Goal: Information Seeking & Learning: Learn about a topic

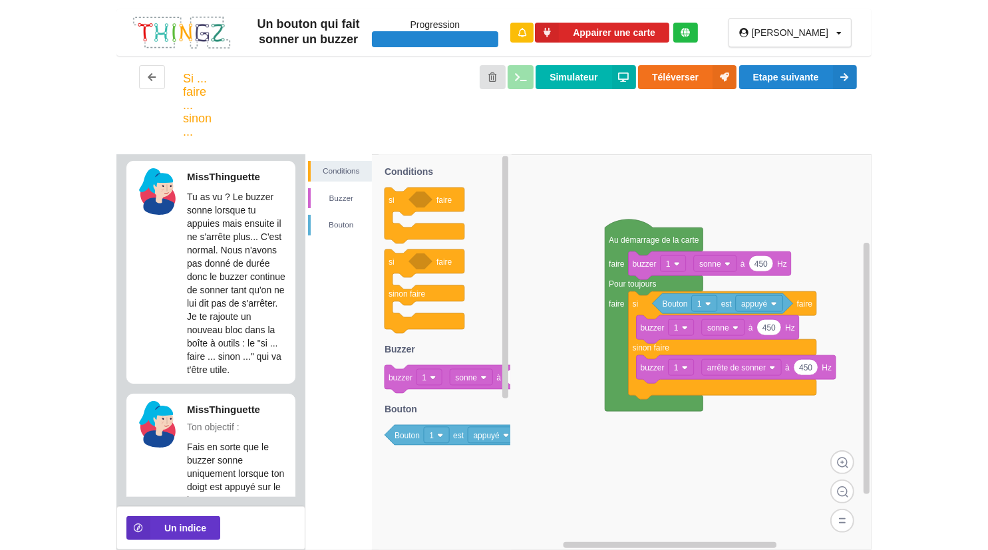
scroll to position [33, 0]
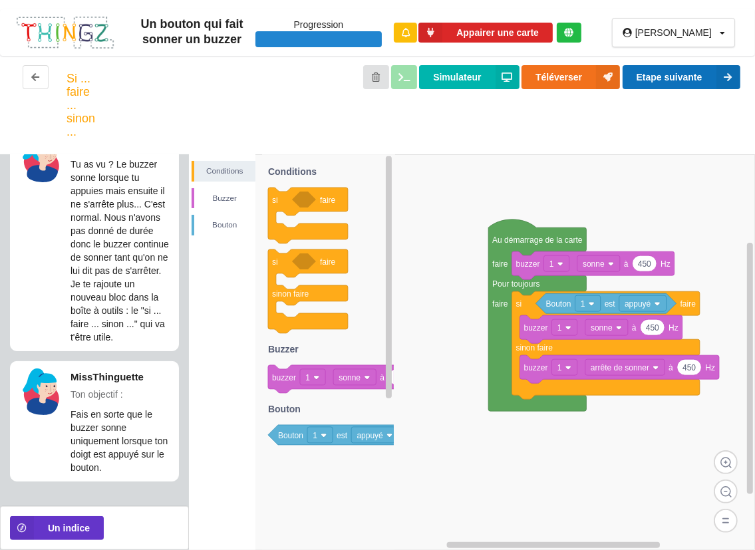
click at [656, 74] on button "Etape suivante" at bounding box center [682, 77] width 118 height 24
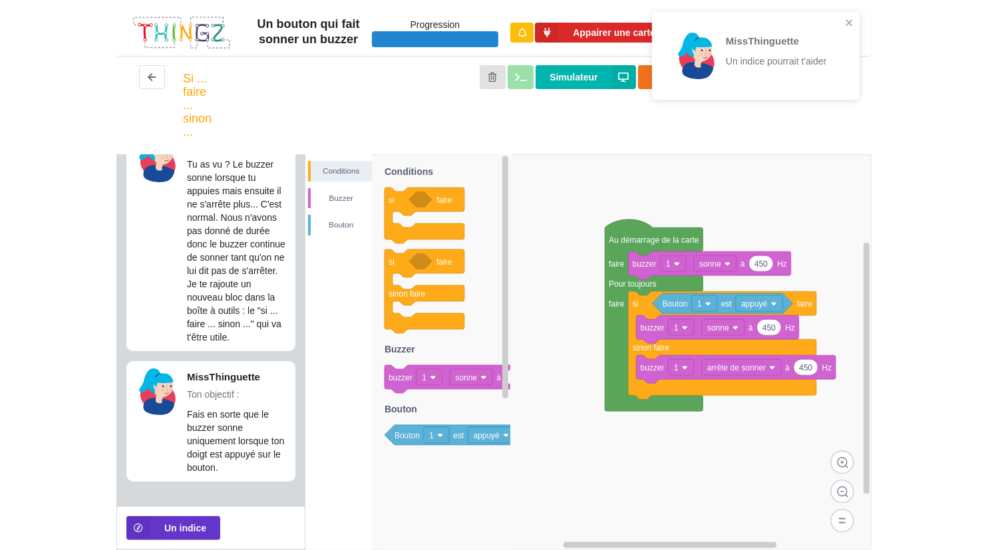
scroll to position [0, 0]
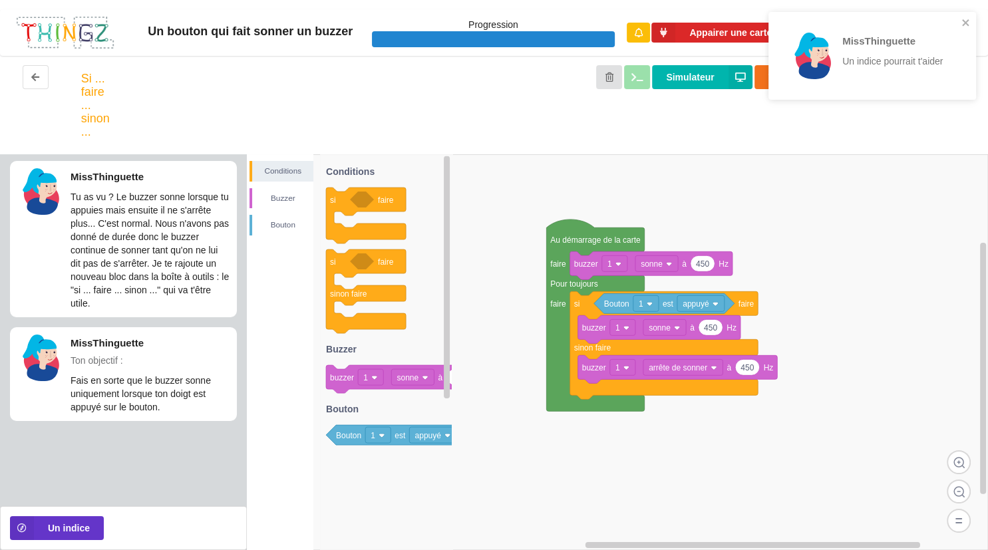
click at [754, 20] on div "MissThinguette Un indice pourrait t'aider" at bounding box center [868, 55] width 188 height 77
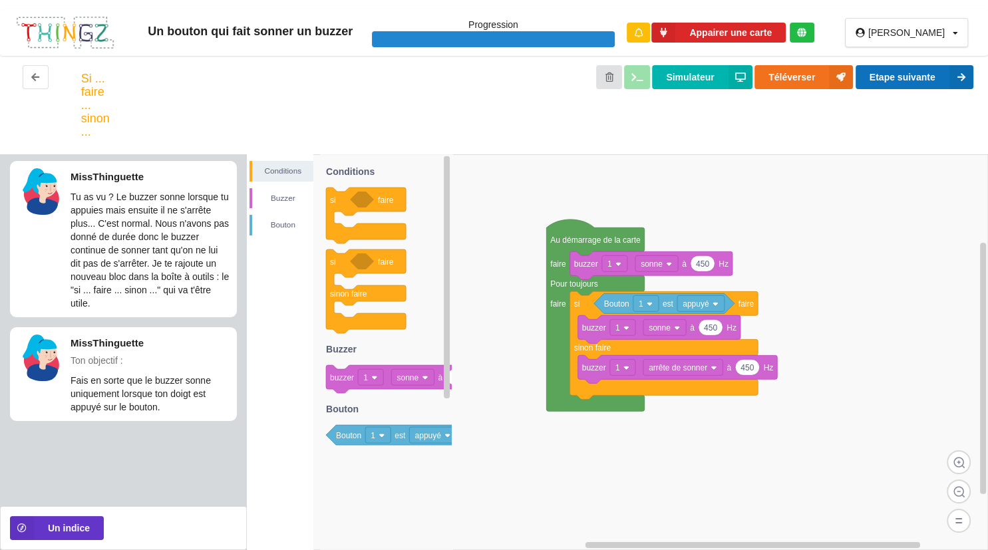
click at [754, 80] on button "Etape suivante" at bounding box center [914, 77] width 118 height 24
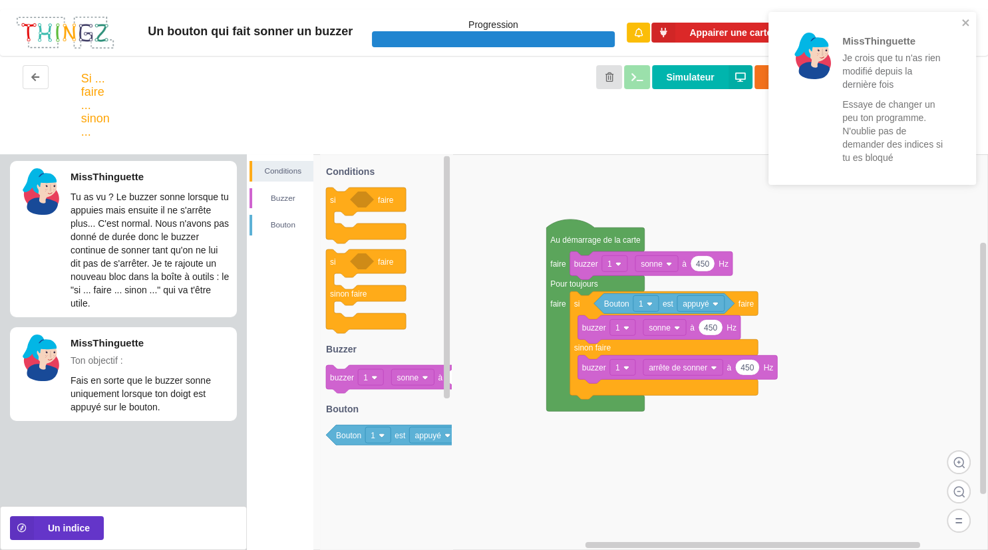
click at [754, 21] on div "MissThinguette Je crois que tu n'as rien modifié depuis la dernière fois Essaye…" at bounding box center [868, 98] width 180 height 154
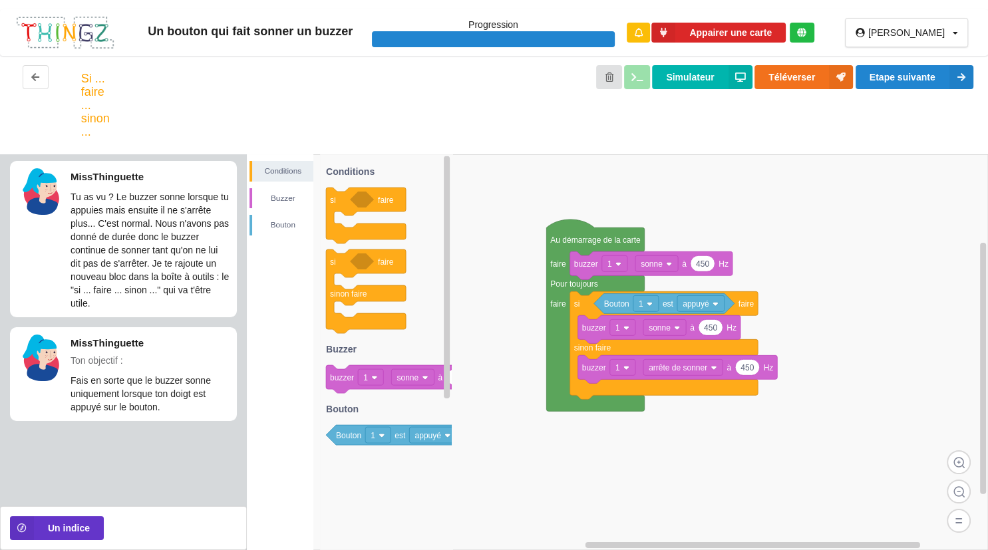
drag, startPoint x: 561, startPoint y: 259, endPoint x: 629, endPoint y: 253, distance: 68.8
click at [567, 259] on text "faire" at bounding box center [559, 263] width 16 height 9
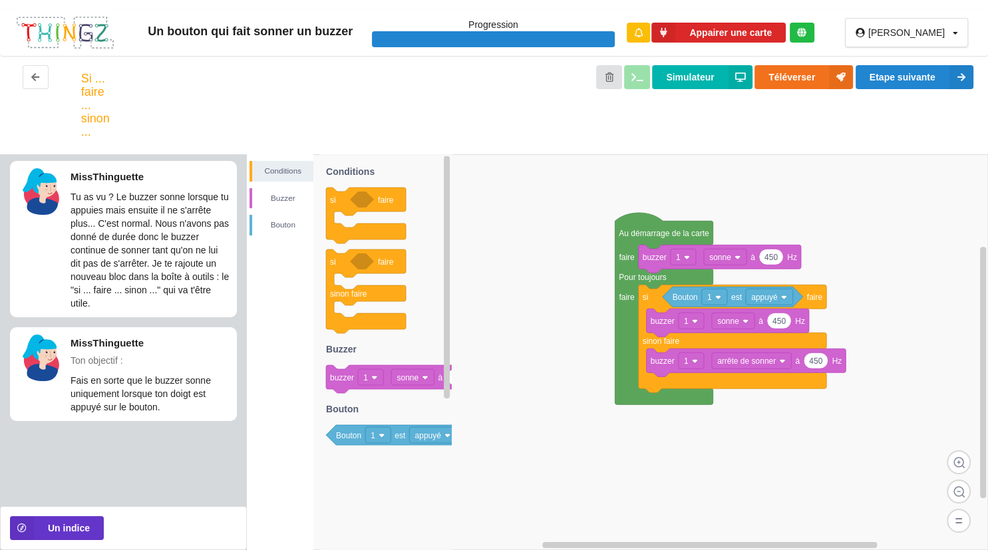
click at [601, 242] on rect at bounding box center [617, 352] width 741 height 396
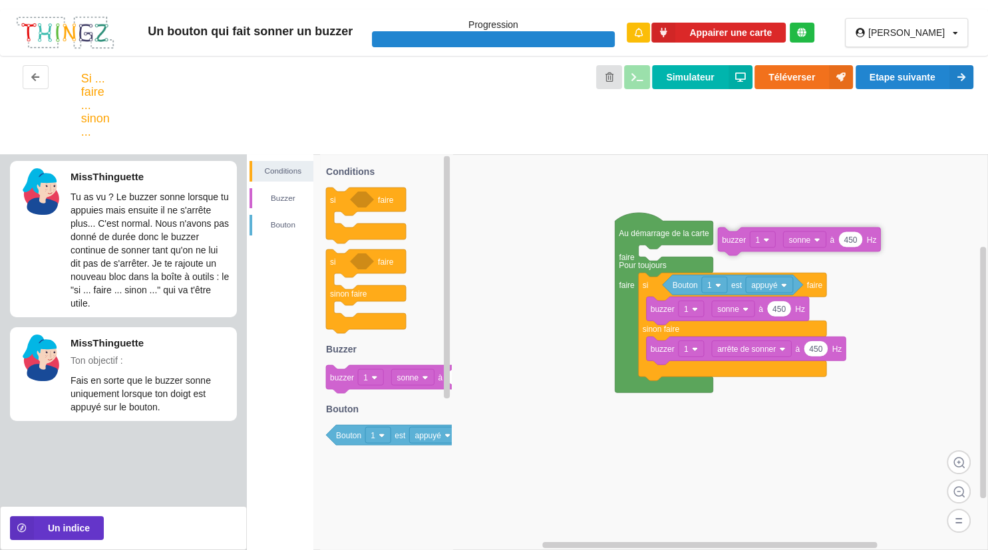
drag, startPoint x: 664, startPoint y: 253, endPoint x: 744, endPoint y: 234, distance: 81.3
click at [744, 234] on g "450 buzzer 1 sonne à Hz" at bounding box center [799, 241] width 162 height 28
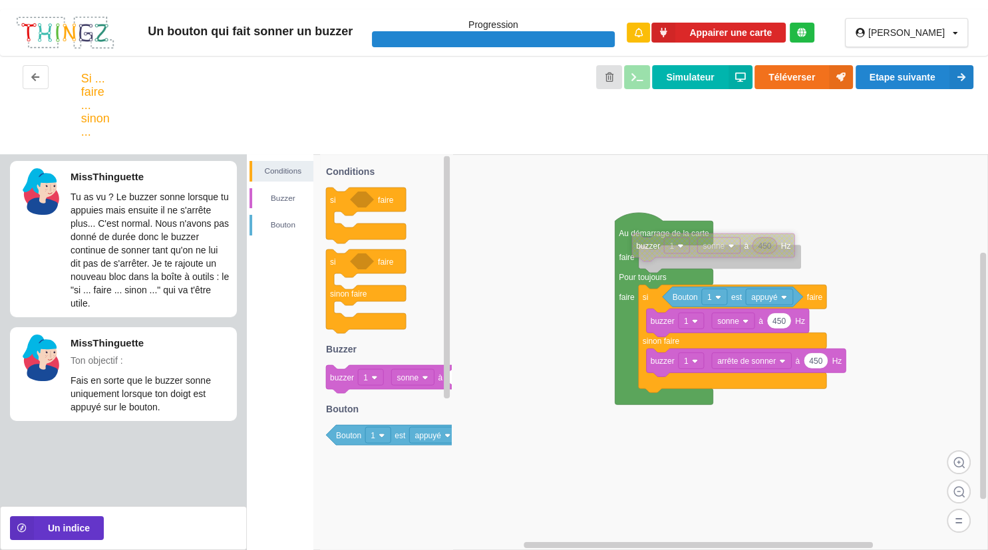
drag, startPoint x: 739, startPoint y: 242, endPoint x: 654, endPoint y: 249, distance: 85.4
click at [654, 249] on text "buzzer" at bounding box center [648, 245] width 24 height 9
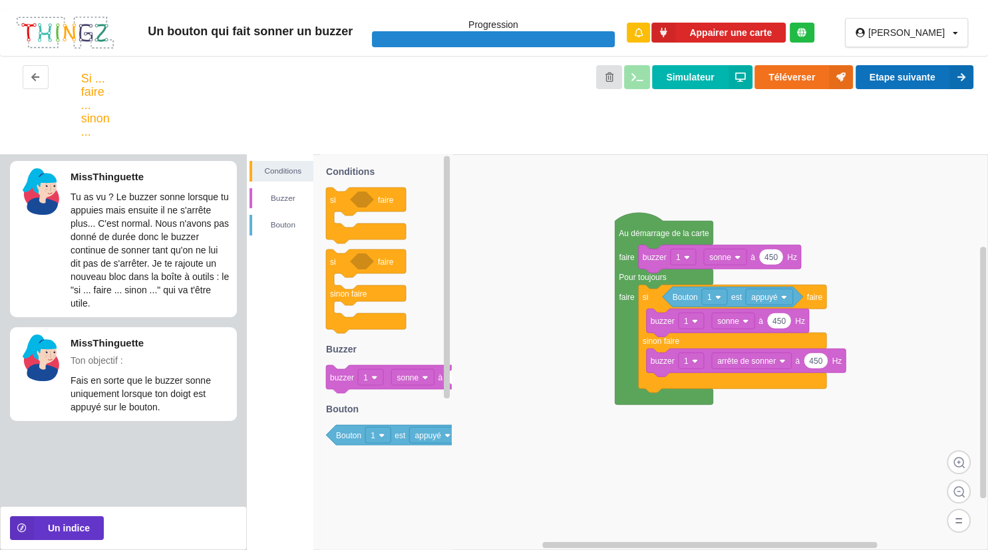
click at [754, 78] on button "Etape suivante" at bounding box center [914, 77] width 118 height 24
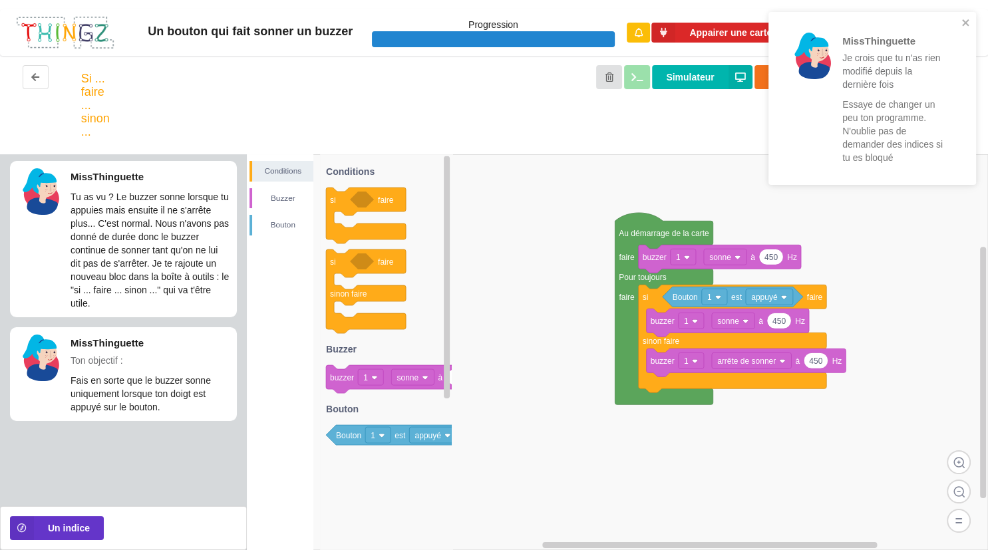
click at [754, 28] on div "MissThinguette Je crois que tu n'as rien modifié depuis la dernière fois Essaye…" at bounding box center [868, 98] width 180 height 154
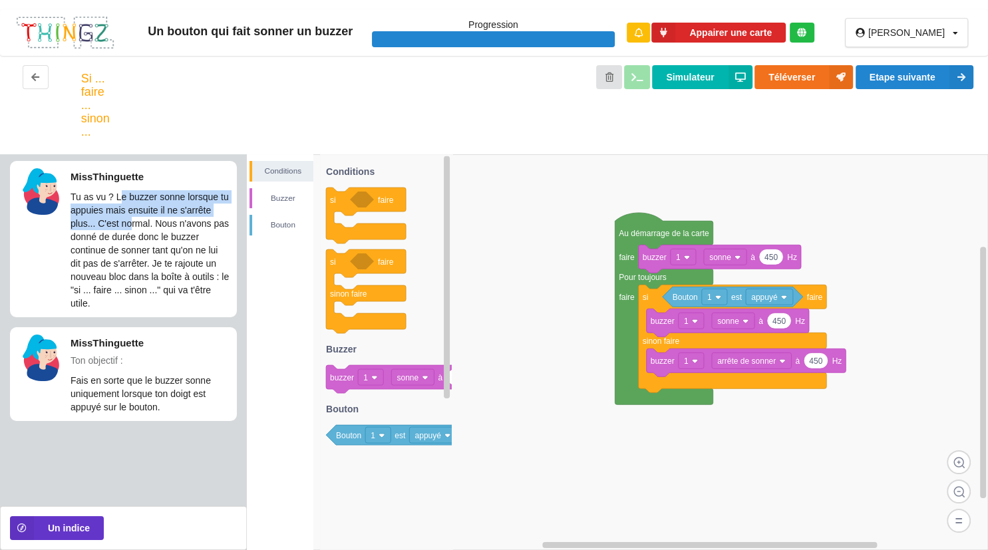
drag, startPoint x: 119, startPoint y: 196, endPoint x: 131, endPoint y: 228, distance: 34.7
click at [131, 228] on p "Tu as vu ? Le buzzer sonne lorsque tu appuies mais ensuite il ne s'arrête plus.…" at bounding box center [150, 250] width 159 height 120
click at [130, 227] on p "Tu as vu ? Le buzzer sonne lorsque tu appuies mais ensuite il ne s'arrête plus.…" at bounding box center [150, 250] width 159 height 120
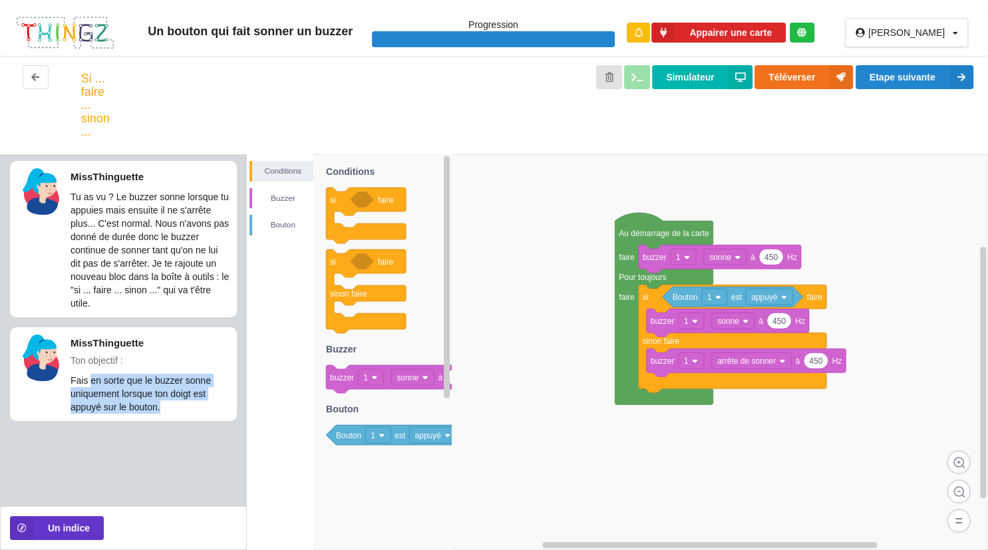
drag, startPoint x: 89, startPoint y: 379, endPoint x: 170, endPoint y: 418, distance: 89.2
click at [170, 418] on div "MissThinguette Ton objectif : Fais en sorte que le buzzer sonne uniquement lors…" at bounding box center [123, 373] width 227 height 93
click at [67, 529] on button "Un indice" at bounding box center [57, 528] width 94 height 24
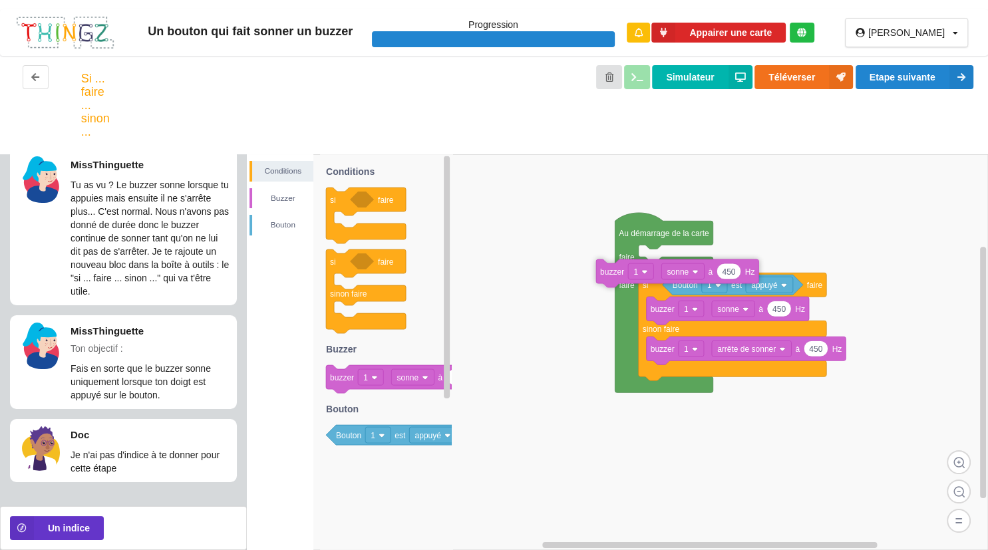
scroll to position [13, 0]
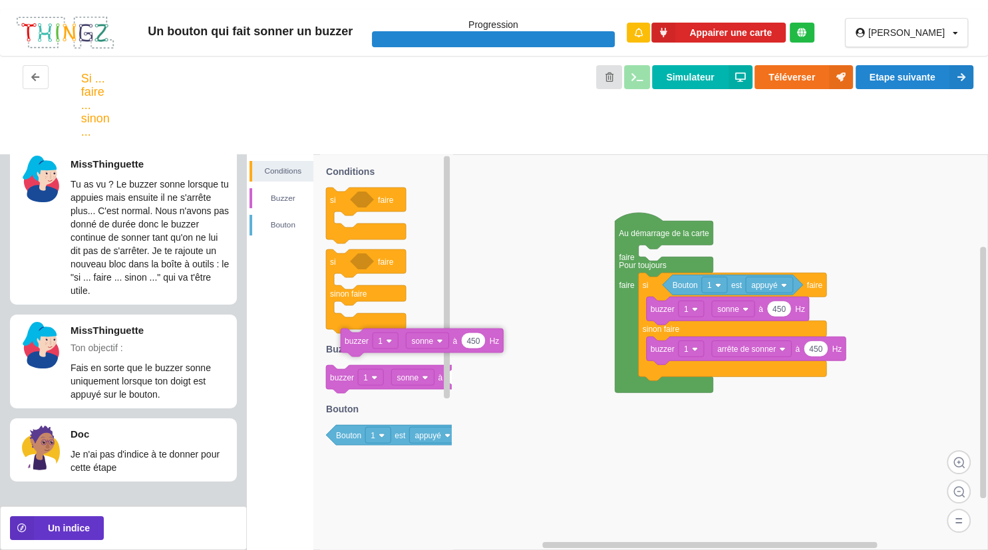
drag, startPoint x: 656, startPoint y: 262, endPoint x: 358, endPoint y: 345, distance: 309.3
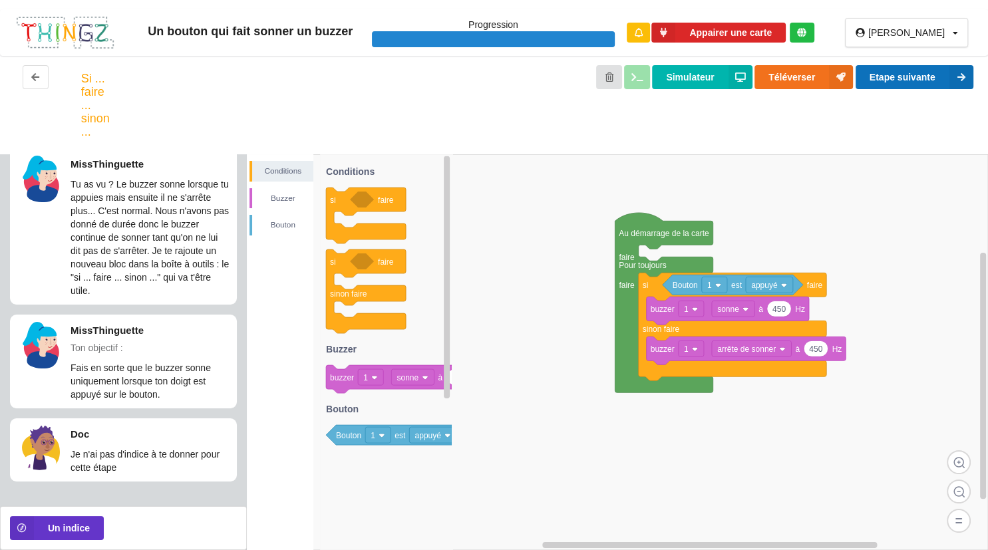
click at [754, 84] on button "Etape suivante" at bounding box center [914, 77] width 118 height 24
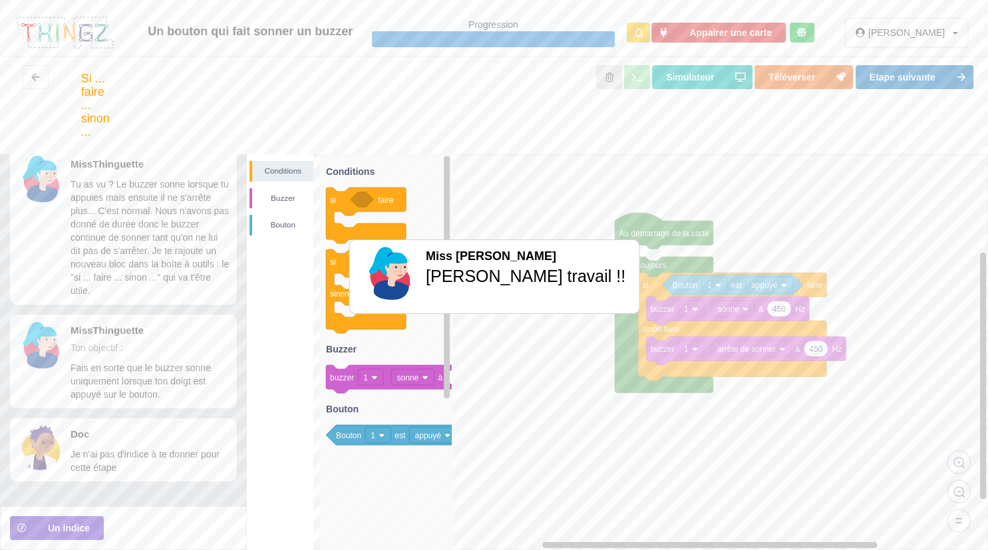
scroll to position [0, 0]
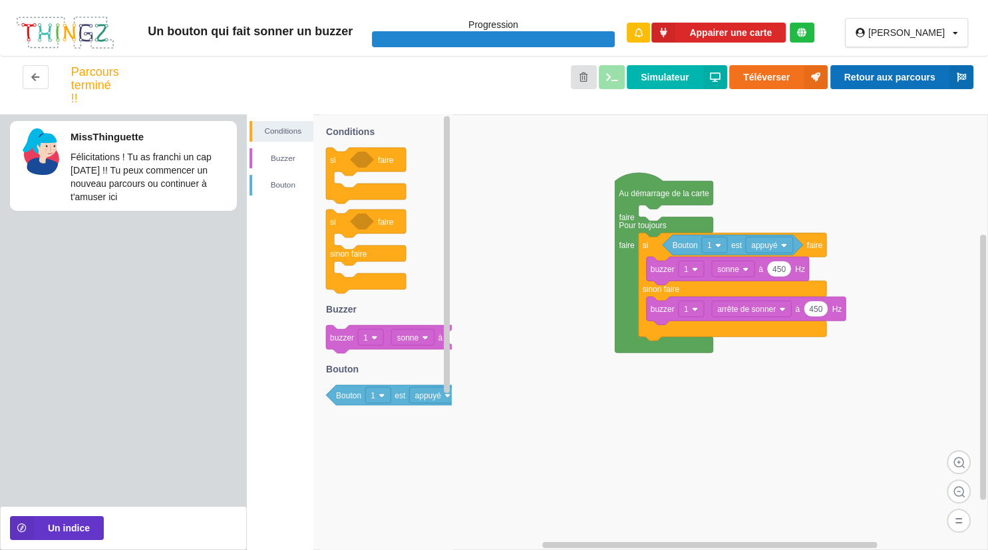
click at [754, 76] on button "Retour aux parcours" at bounding box center [901, 77] width 143 height 24
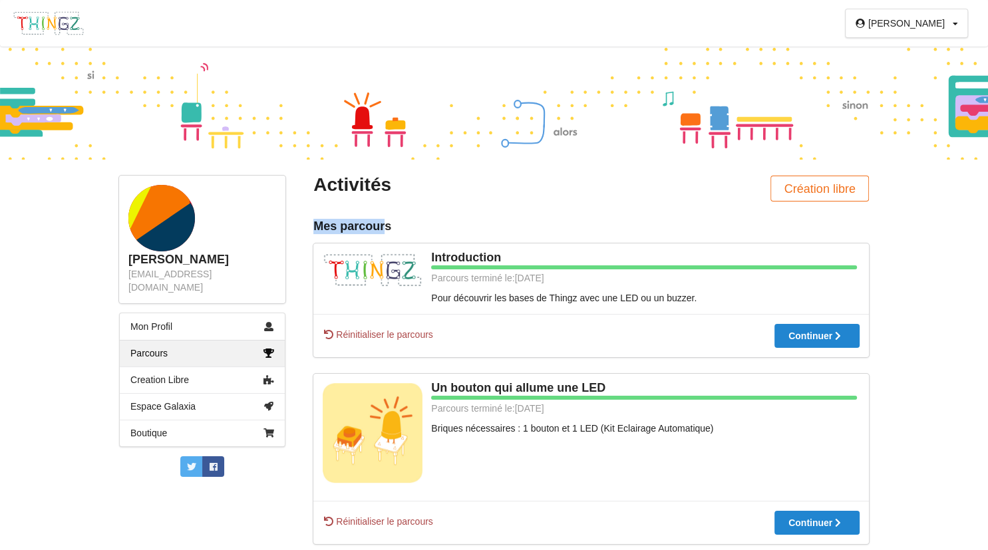
drag, startPoint x: 303, startPoint y: 229, endPoint x: 388, endPoint y: 233, distance: 85.2
click at [394, 231] on div "Mes parcours" at bounding box center [590, 226] width 555 height 15
drag, startPoint x: 316, startPoint y: 185, endPoint x: 394, endPoint y: 227, distance: 88.7
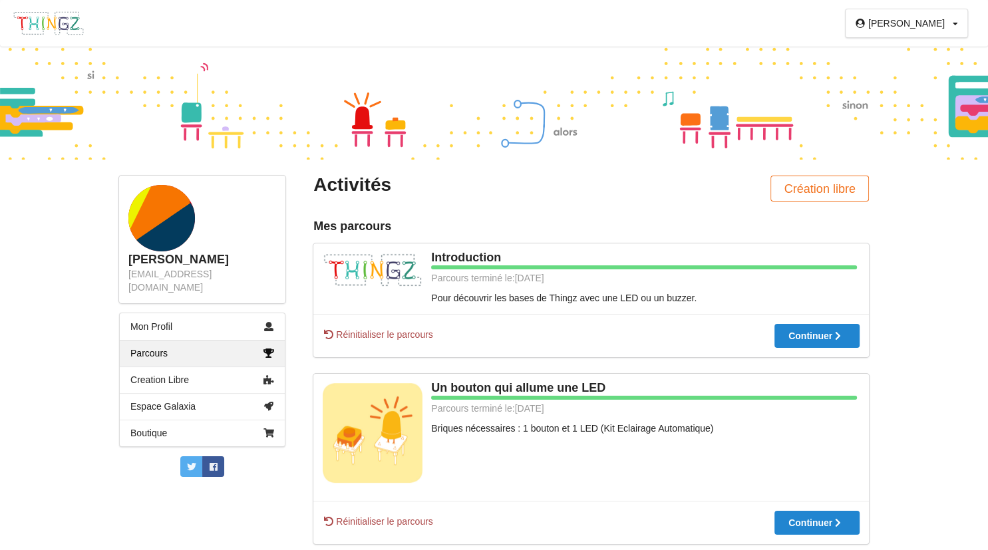
click at [537, 153] on div at bounding box center [494, 103] width 988 height 113
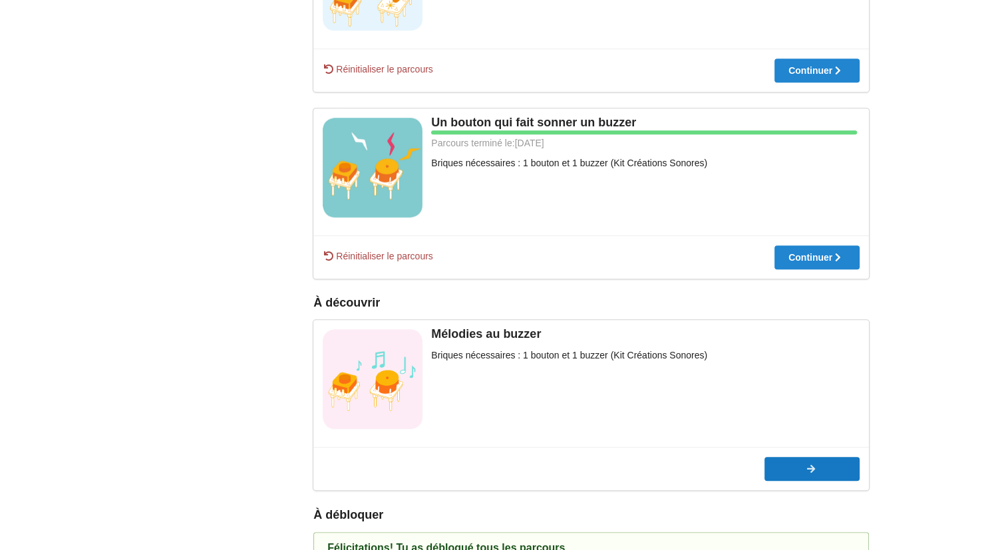
scroll to position [676, 0]
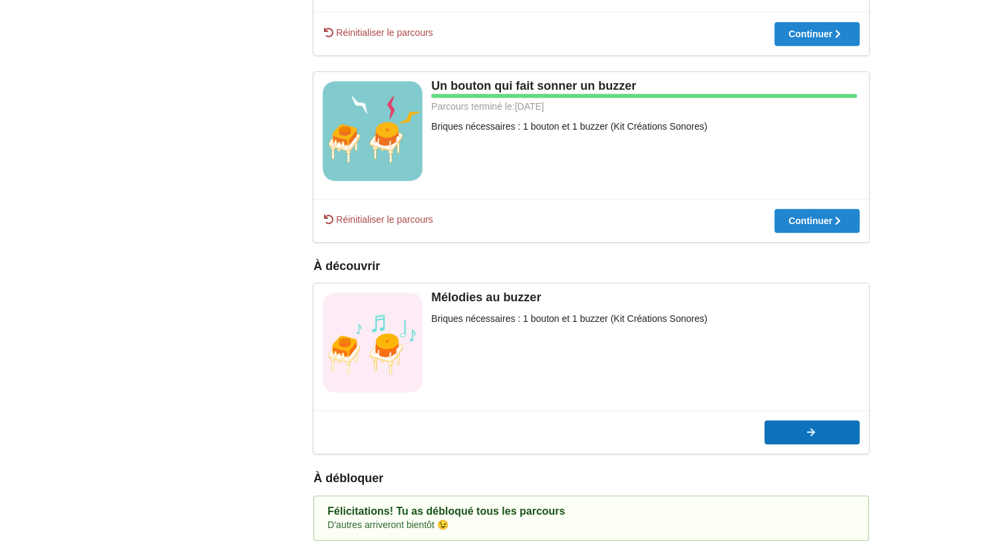
click at [754, 427] on button "Commencer" at bounding box center [811, 432] width 95 height 24
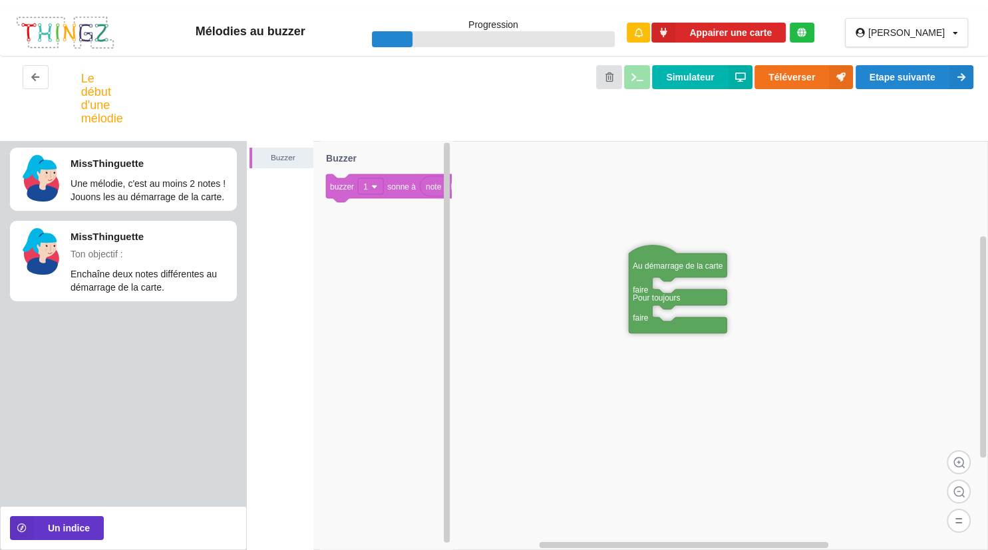
drag, startPoint x: 742, startPoint y: 312, endPoint x: 639, endPoint y: 271, distance: 111.0
click at [639, 271] on text "Au démarrage de la carte" at bounding box center [678, 265] width 90 height 9
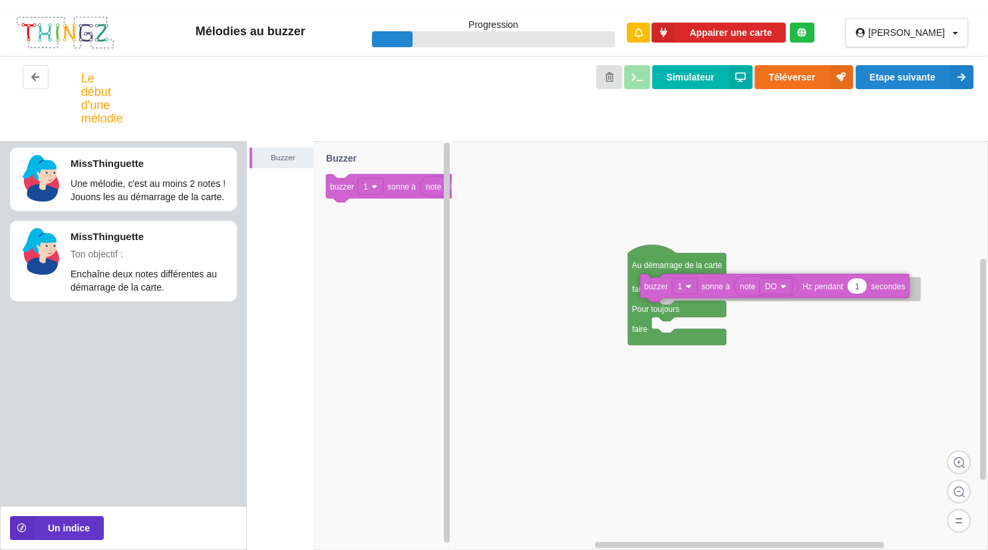
drag, startPoint x: 346, startPoint y: 189, endPoint x: 750, endPoint y: 286, distance: 415.9
click at [750, 286] on div "Buzzer Au démarrage de la carte faire Pour toujours faire note DO 1 buzzer 1 so…" at bounding box center [617, 345] width 741 height 409
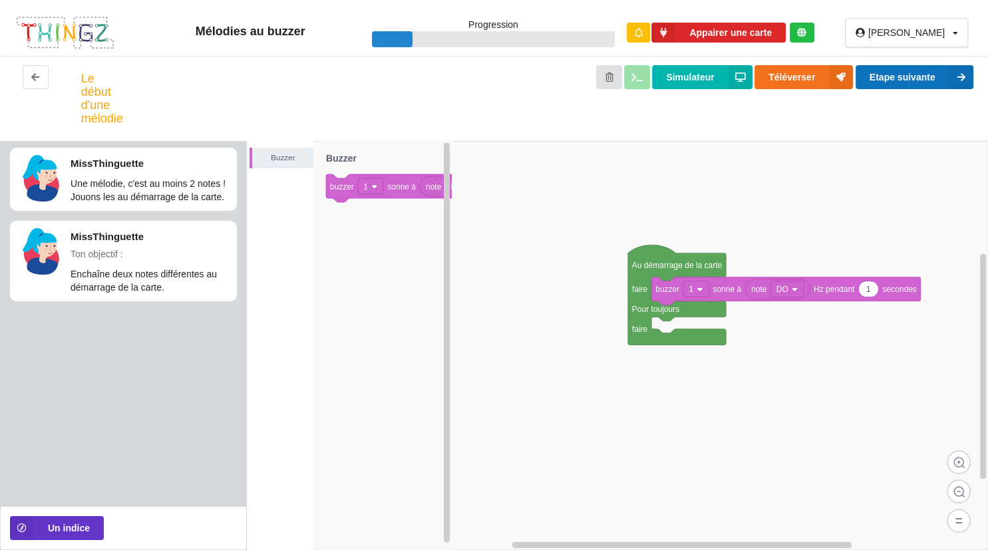
click at [754, 81] on button "Etape suivante" at bounding box center [914, 77] width 118 height 24
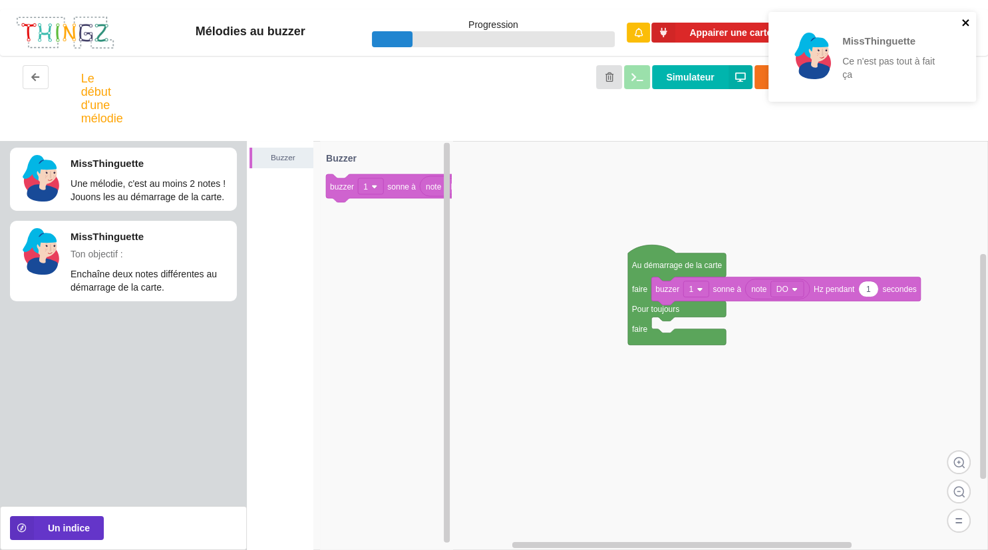
click at [754, 21] on icon "close" at bounding box center [965, 22] width 9 height 11
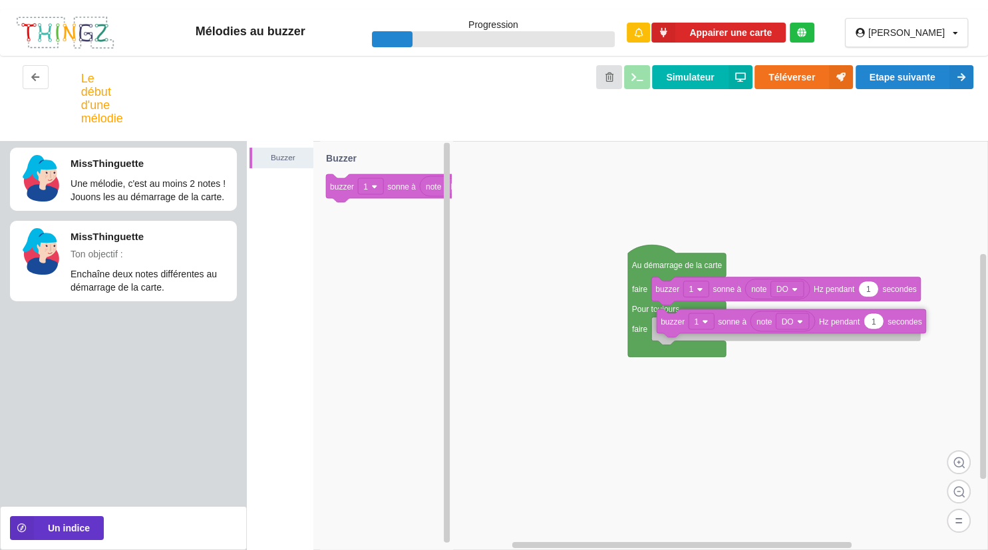
drag, startPoint x: 331, startPoint y: 202, endPoint x: 735, endPoint y: 337, distance: 425.7
click at [735, 337] on div "Buzzer Au démarrage de la carte faire Pour toujours faire note DO 1 buzzer 1 so…" at bounding box center [617, 345] width 741 height 409
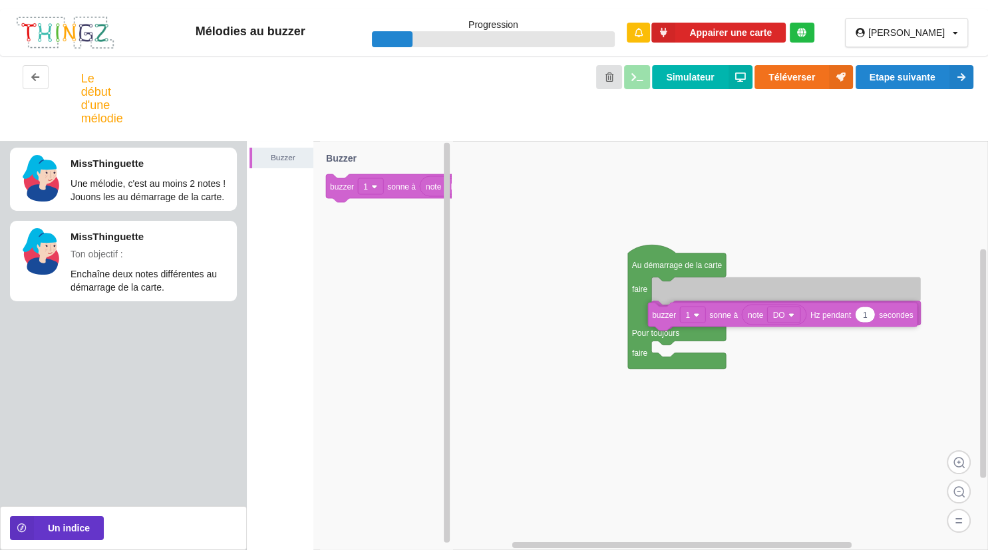
drag, startPoint x: 681, startPoint y: 339, endPoint x: 678, endPoint y: 323, distance: 15.7
click at [678, 323] on icon at bounding box center [782, 317] width 269 height 28
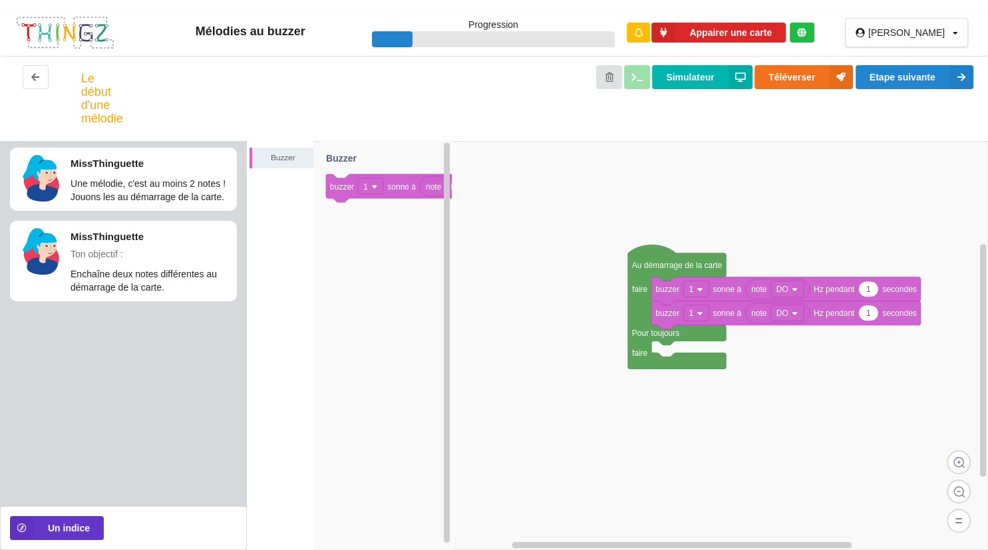
click at [754, 316] on rect at bounding box center [787, 313] width 33 height 16
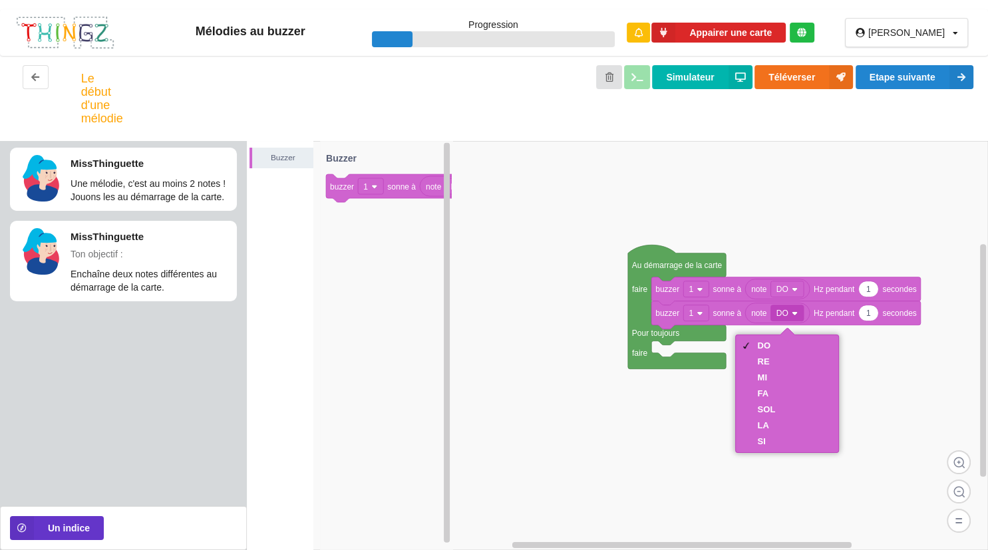
click at [754, 369] on div "DO RE MI FA SOL LA SI" at bounding box center [786, 394] width 97 height 112
click at [754, 360] on div "RE" at bounding box center [766, 361] width 18 height 10
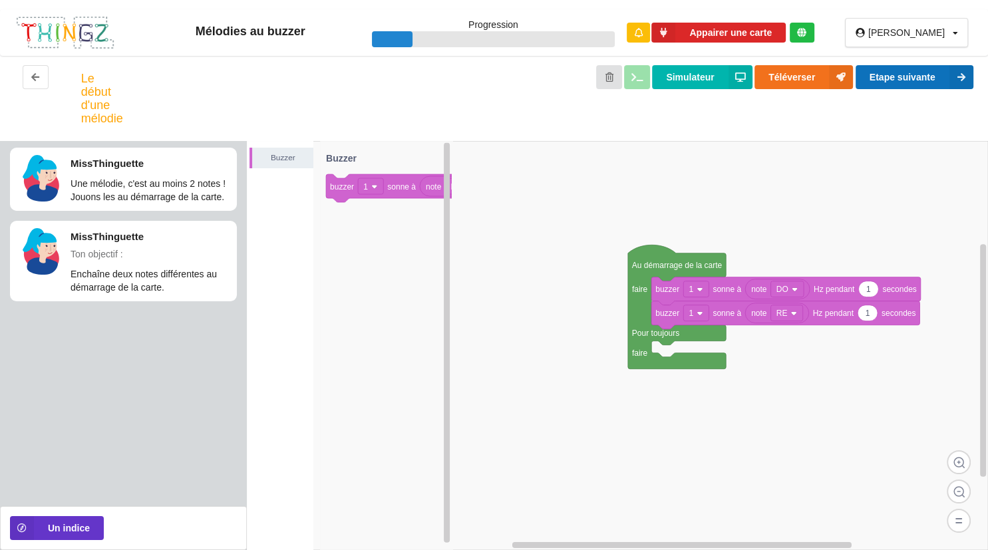
click at [754, 88] on button "Etape suivante" at bounding box center [914, 77] width 118 height 24
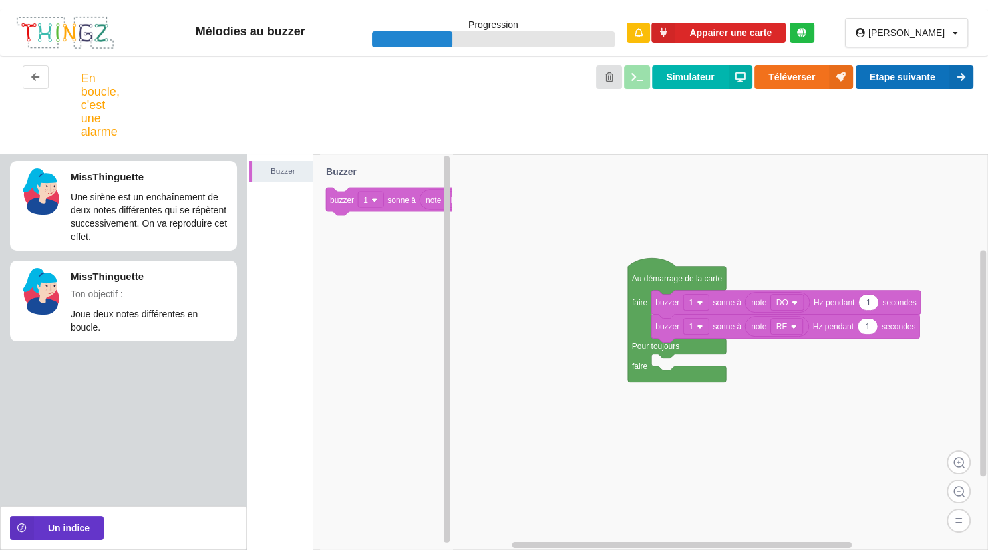
click at [754, 68] on button "Etape suivante" at bounding box center [914, 77] width 118 height 24
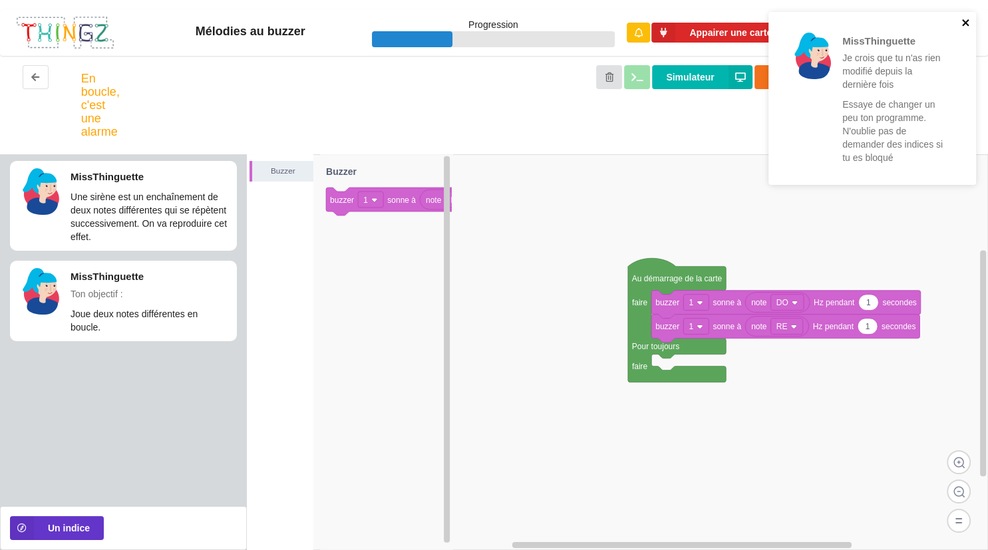
click at [754, 26] on icon "close" at bounding box center [965, 22] width 9 height 11
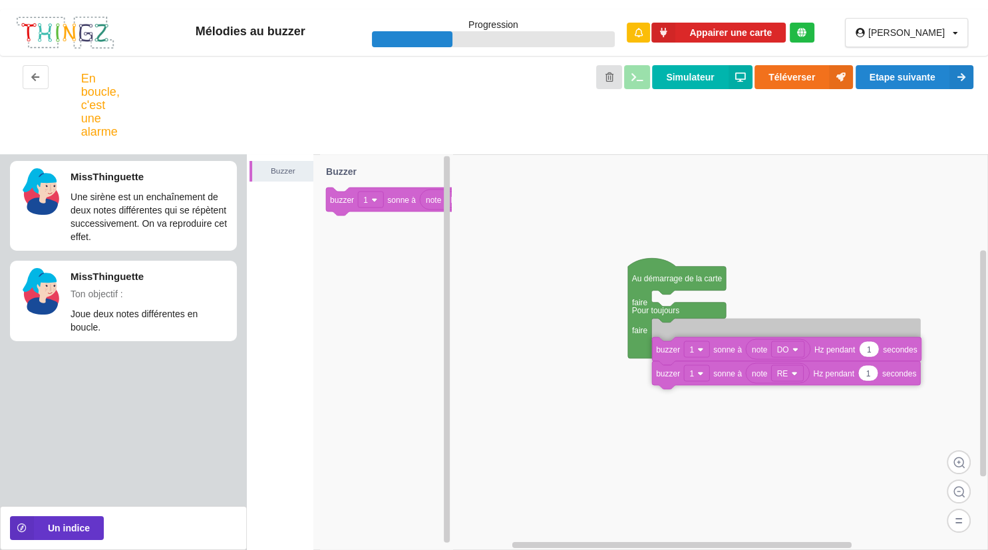
drag, startPoint x: 664, startPoint y: 309, endPoint x: 667, endPoint y: 343, distance: 34.0
click at [667, 343] on icon at bounding box center [786, 351] width 269 height 28
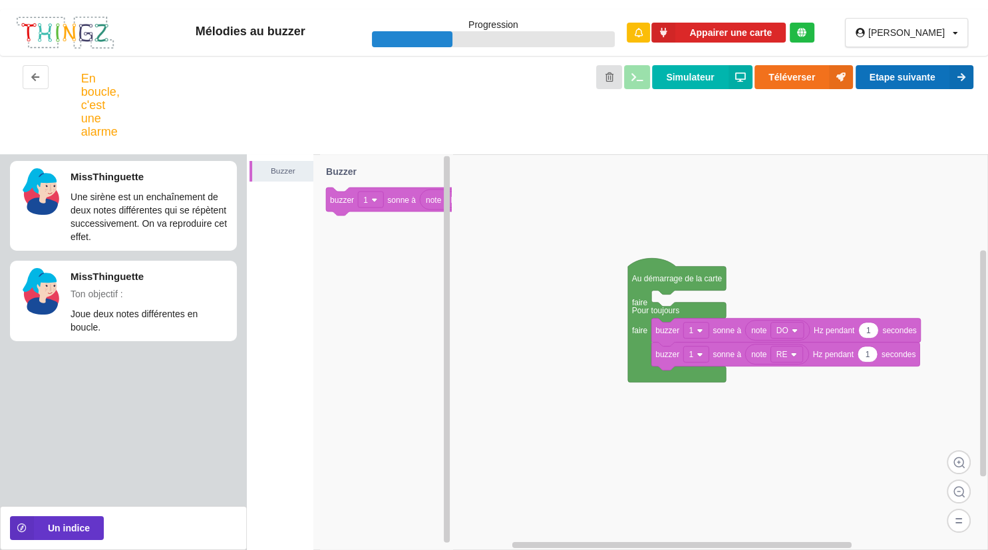
click at [754, 78] on button "Etape suivante" at bounding box center [914, 77] width 118 height 24
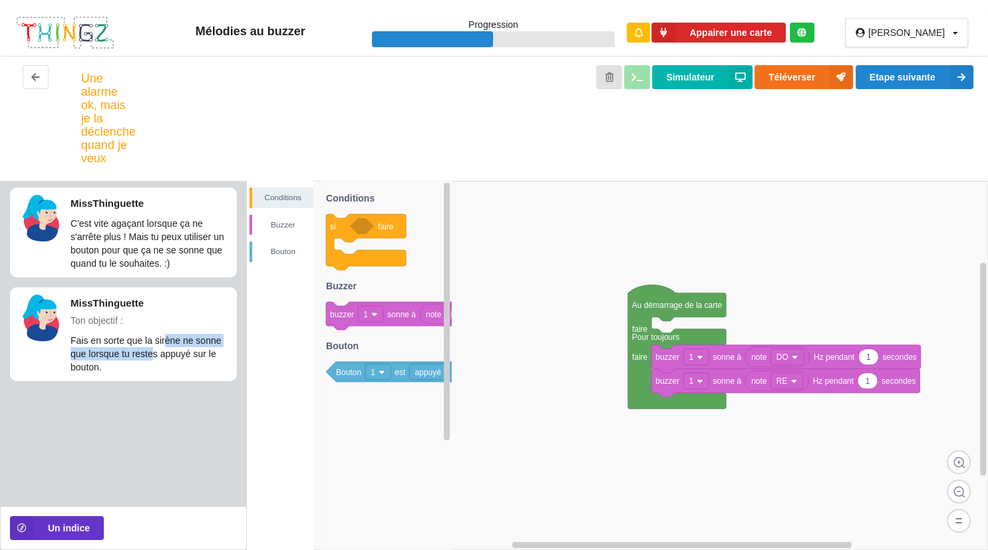
drag, startPoint x: 152, startPoint y: 347, endPoint x: 168, endPoint y: 347, distance: 16.0
click at [168, 347] on p "Fais en sorte que la sirène ne sonne que lorsque tu restes appuyé sur le bouton." at bounding box center [150, 354] width 159 height 40
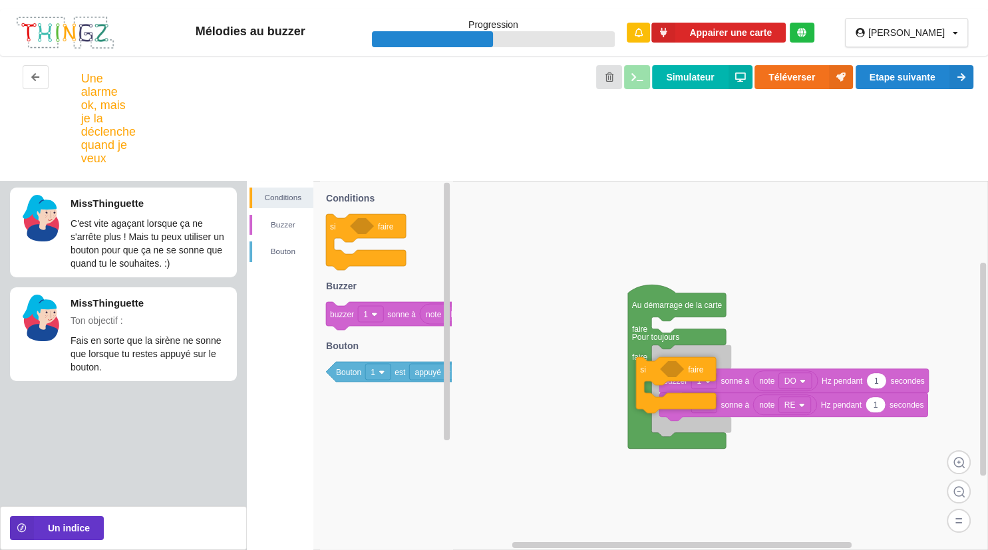
drag, startPoint x: 353, startPoint y: 225, endPoint x: 736, endPoint y: 370, distance: 409.4
click at [736, 370] on div "Conditions [PERSON_NAME] Au démarrage de la carte faire Pour toujours faire not…" at bounding box center [617, 365] width 741 height 369
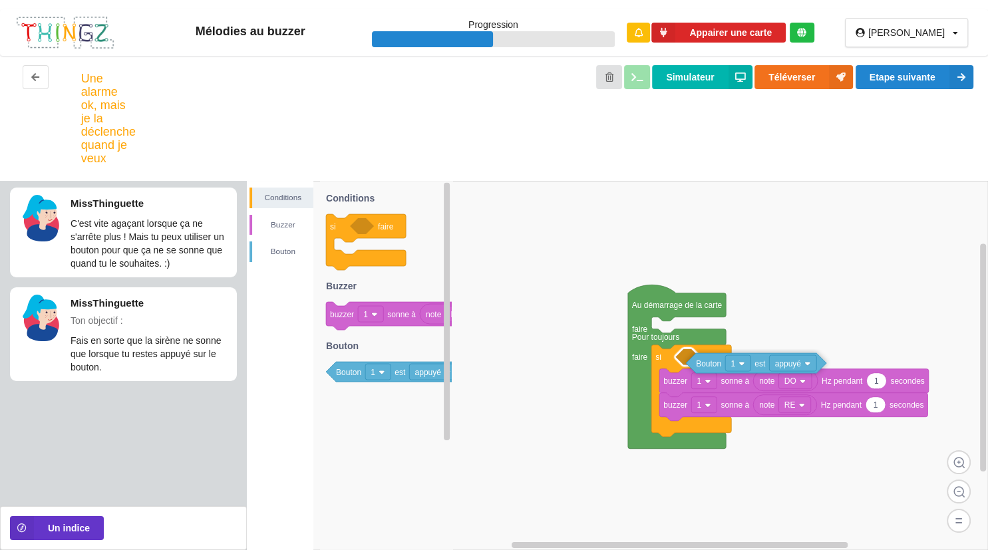
drag, startPoint x: 344, startPoint y: 377, endPoint x: 784, endPoint y: 368, distance: 440.4
click at [754, 368] on div "Conditions [PERSON_NAME] Au démarrage de la carte faire Pour toujours faire si …" at bounding box center [617, 365] width 741 height 369
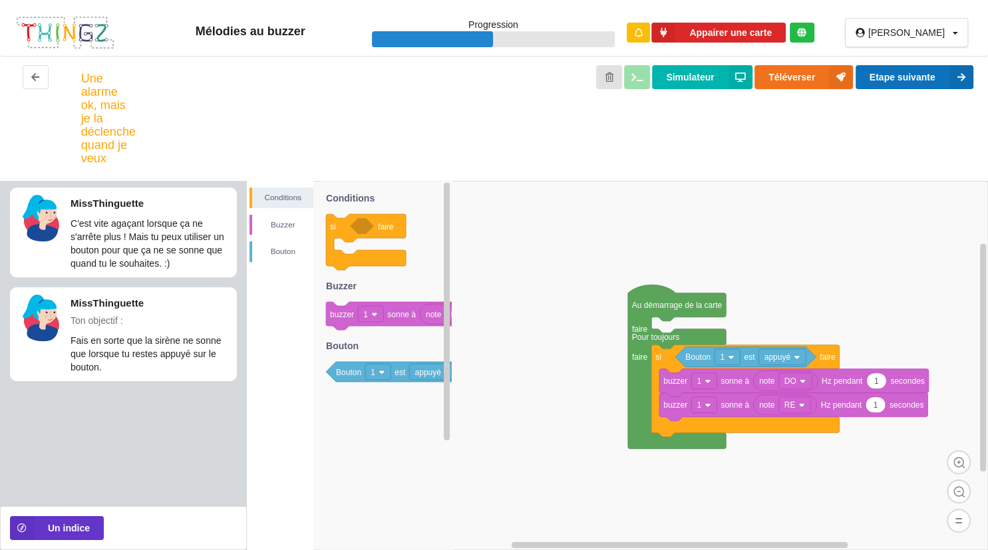
click at [754, 74] on button "Etape suivante" at bounding box center [914, 77] width 118 height 24
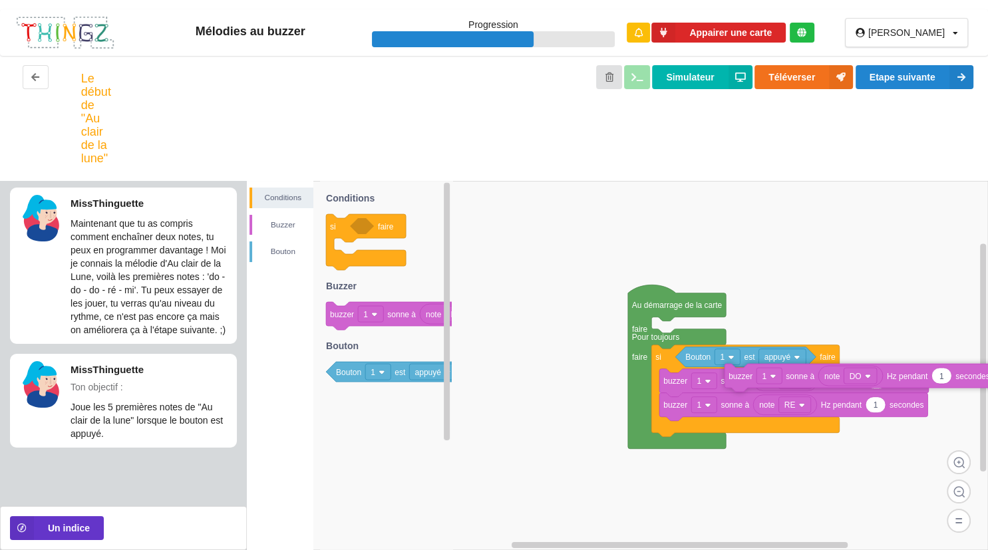
drag, startPoint x: 339, startPoint y: 325, endPoint x: 805, endPoint y: 408, distance: 473.6
click at [754, 408] on div "Conditions [PERSON_NAME] Au démarrage de la carte faire Pour toujours faire si …" at bounding box center [617, 365] width 741 height 369
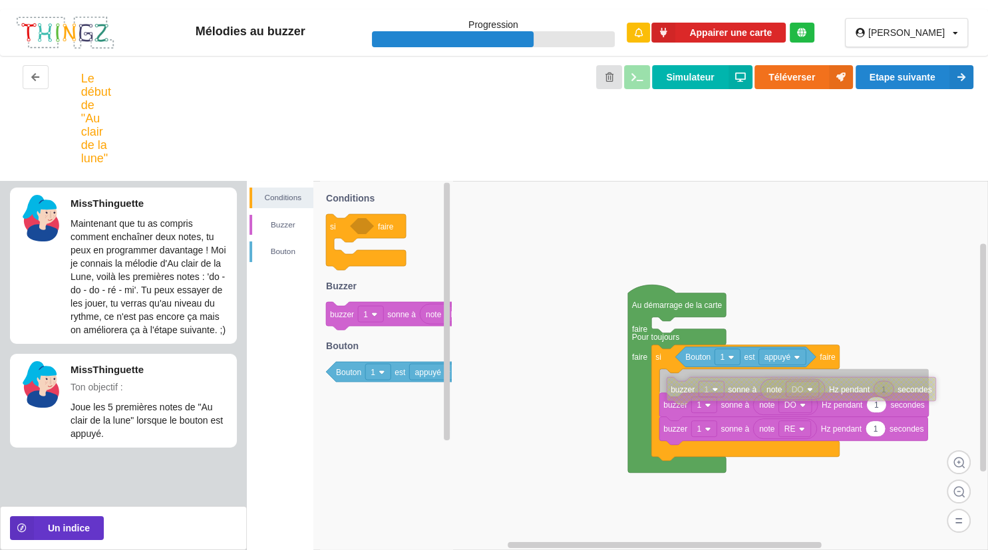
drag, startPoint x: 730, startPoint y: 403, endPoint x: 677, endPoint y: 395, distance: 53.1
click at [677, 395] on icon at bounding box center [800, 391] width 269 height 28
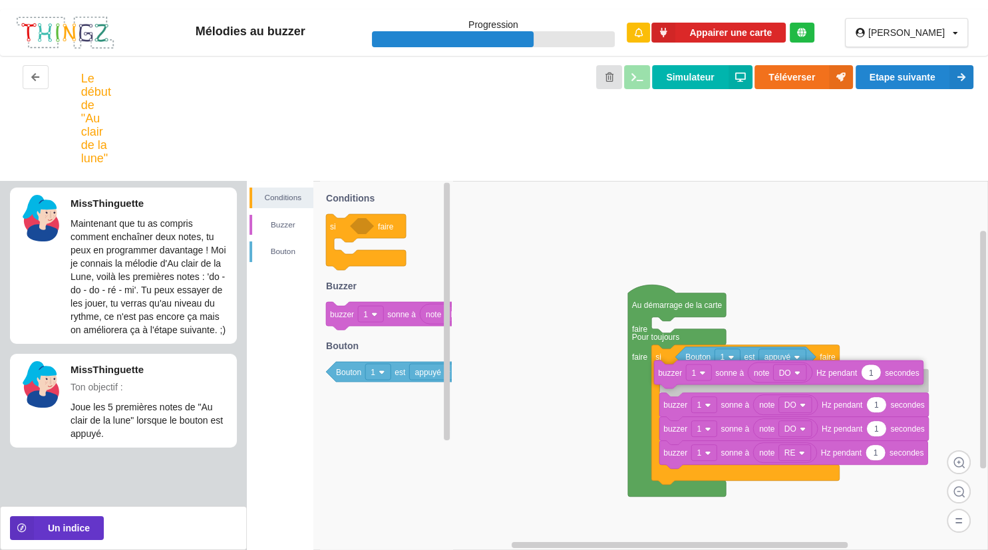
drag, startPoint x: 339, startPoint y: 308, endPoint x: 740, endPoint y: 366, distance: 405.3
click at [740, 366] on div "Conditions [PERSON_NAME] Au démarrage de la carte faire Pour toujours faire si …" at bounding box center [617, 365] width 741 height 369
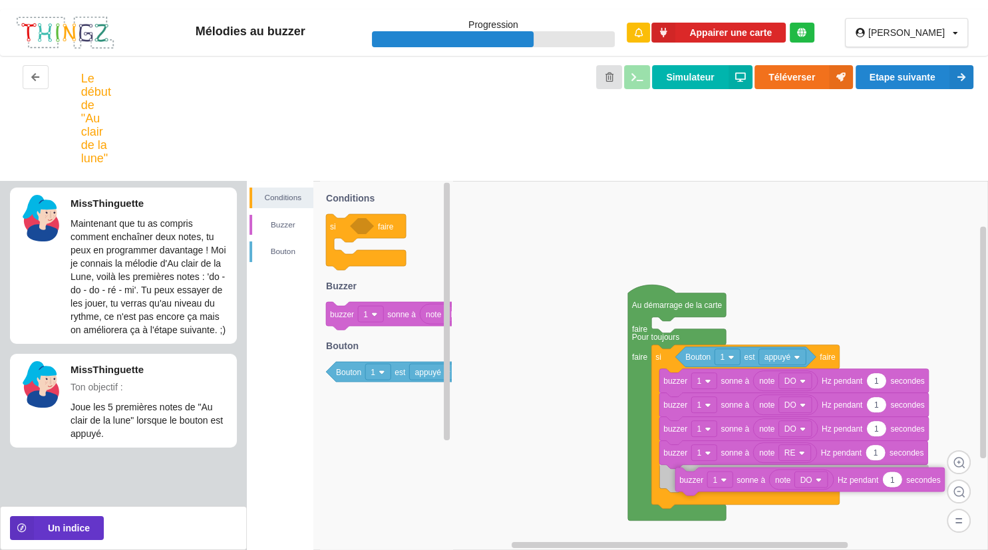
drag, startPoint x: 339, startPoint y: 313, endPoint x: 762, endPoint y: 478, distance: 454.0
click at [754, 478] on div "Conditions [PERSON_NAME] Au démarrage de la carte faire Pour toujours faire si …" at bounding box center [617, 365] width 741 height 369
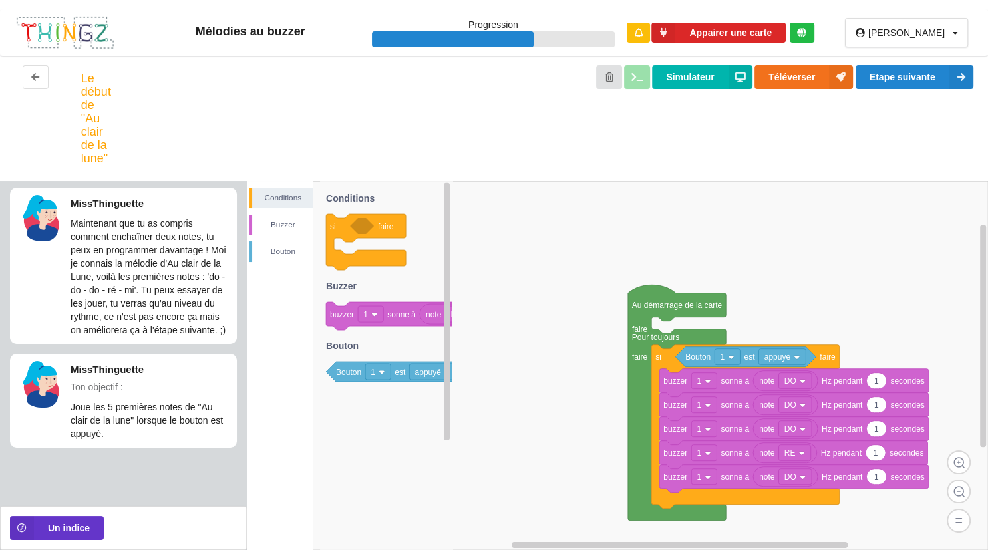
click at [754, 482] on rect at bounding box center [795, 477] width 33 height 16
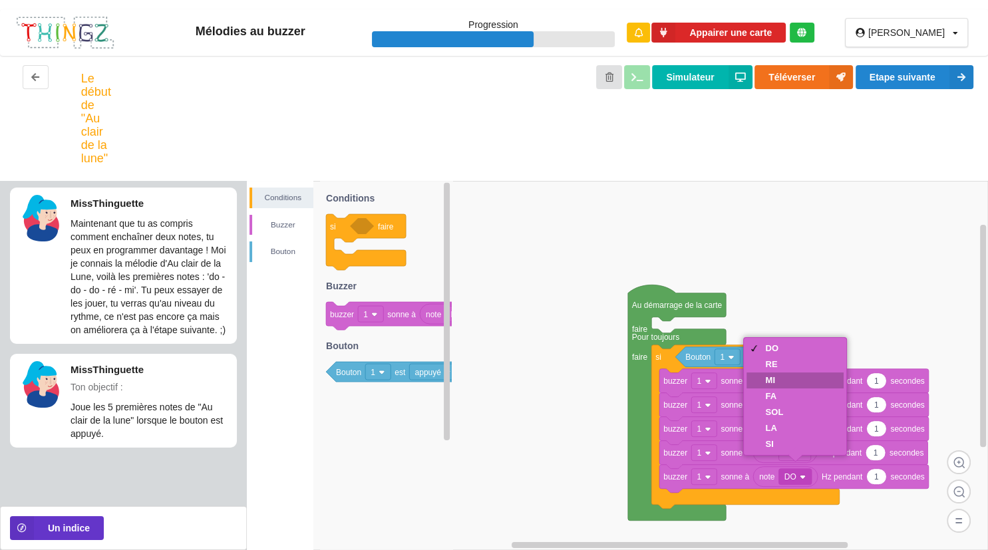
click at [754, 382] on div "MI" at bounding box center [774, 380] width 18 height 10
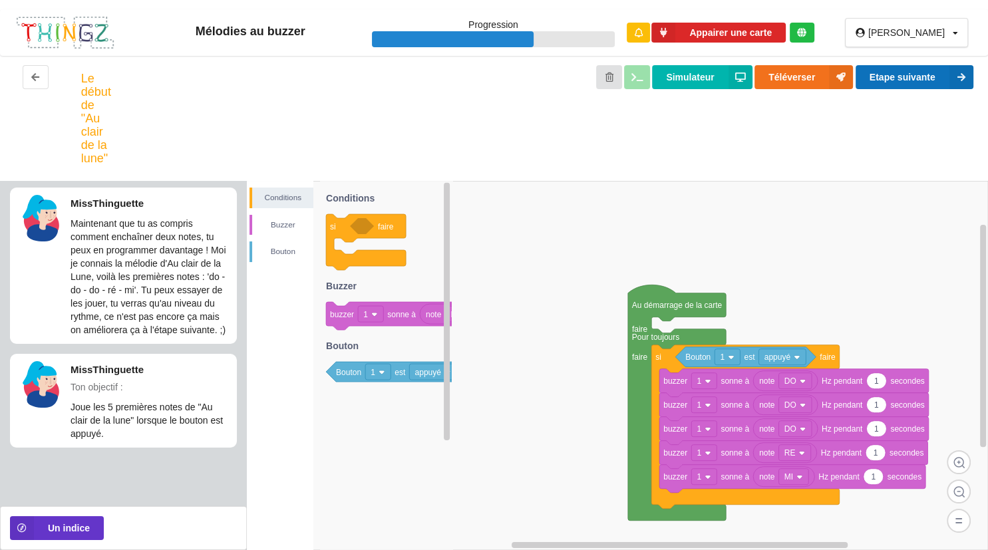
click at [754, 73] on button "Etape suivante" at bounding box center [914, 77] width 118 height 24
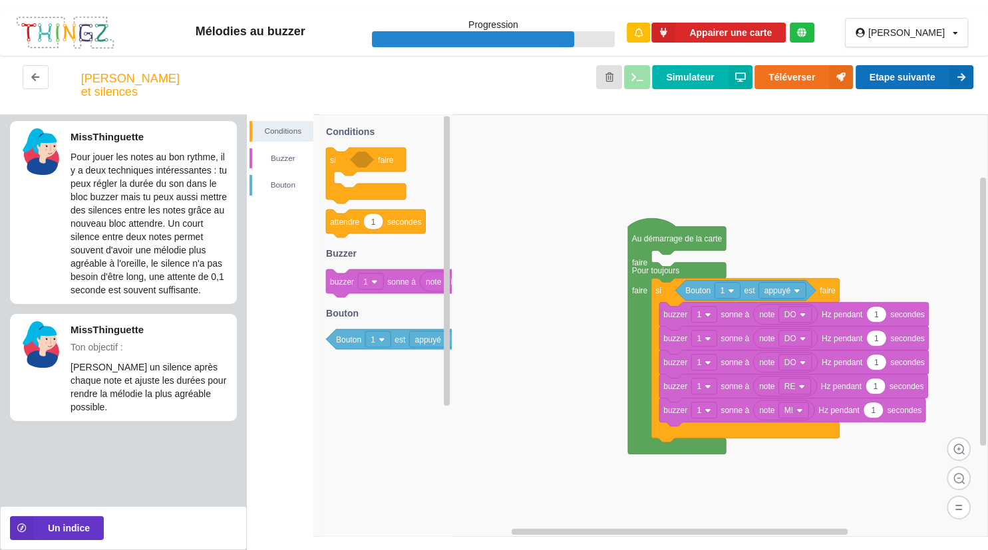
click at [754, 81] on button "Etape suivante" at bounding box center [914, 77] width 118 height 24
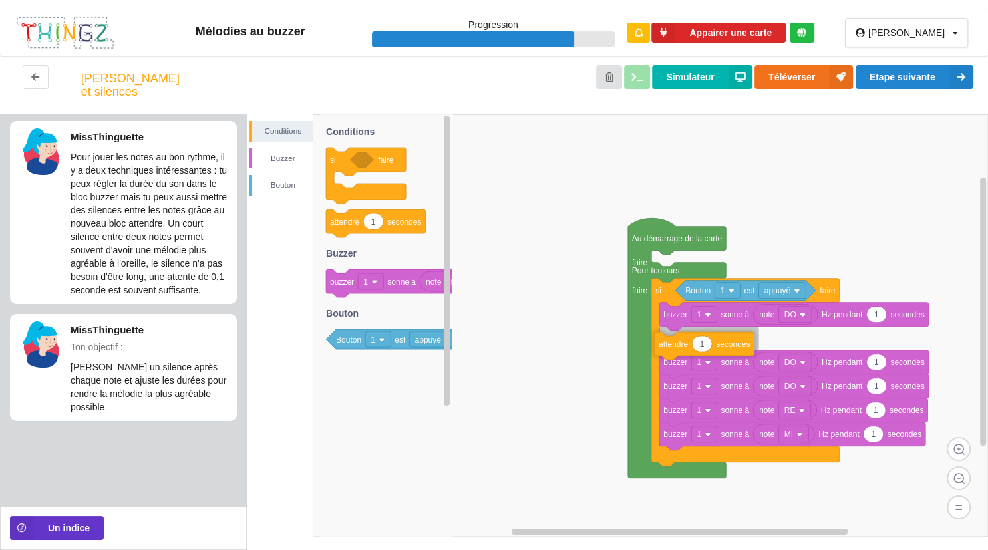
drag, startPoint x: 333, startPoint y: 230, endPoint x: 735, endPoint y: 353, distance: 420.0
click at [735, 353] on div "Conditions [PERSON_NAME] Au démarrage de la carte faire Pour toujours faire si …" at bounding box center [617, 332] width 741 height 436
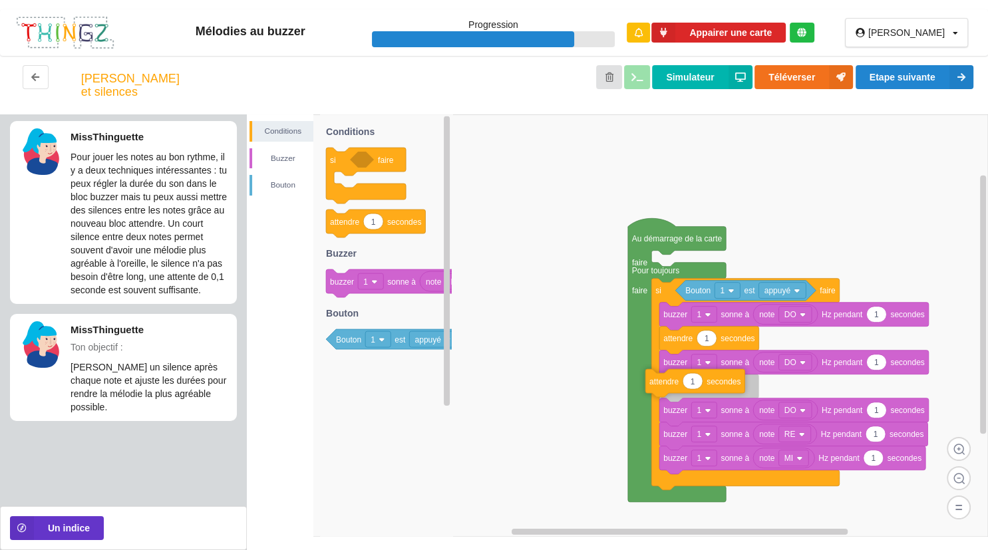
drag, startPoint x: 344, startPoint y: 235, endPoint x: 736, endPoint y: 395, distance: 423.6
click at [736, 395] on div "Conditions [PERSON_NAME] Au démarrage de la carte faire Pour toujours faire si …" at bounding box center [617, 332] width 741 height 436
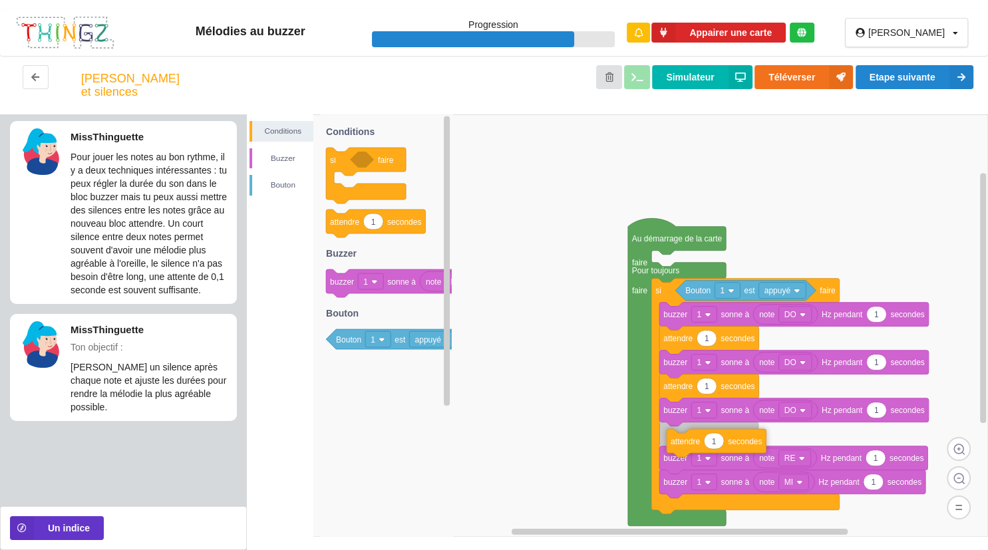
drag, startPoint x: 341, startPoint y: 231, endPoint x: 755, endPoint y: 453, distance: 469.6
click at [754, 453] on div "Conditions [PERSON_NAME] Au démarrage de la carte faire Pour toujours faire si …" at bounding box center [617, 332] width 741 height 436
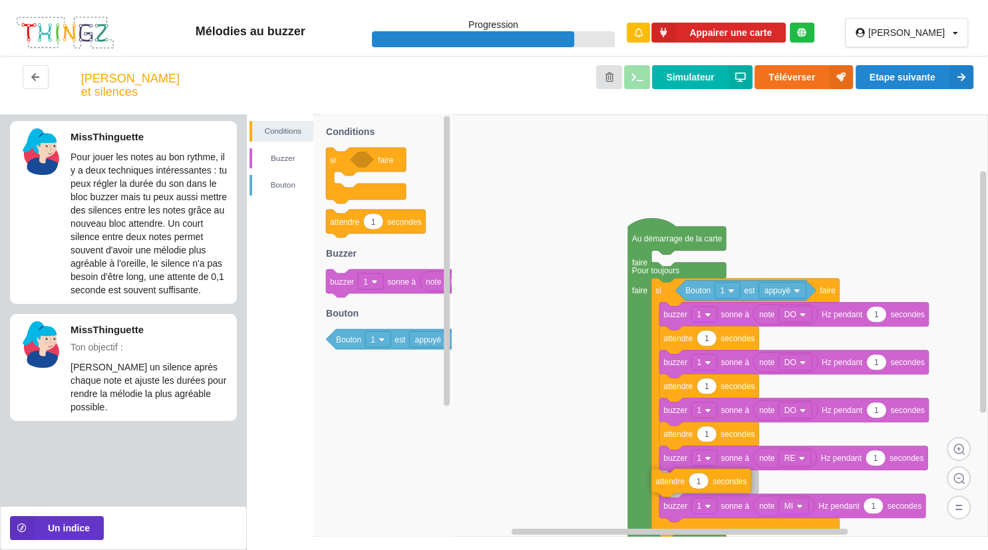
drag, startPoint x: 356, startPoint y: 239, endPoint x: 754, endPoint y: 499, distance: 475.4
click at [754, 499] on div "Conditions [PERSON_NAME] Au démarrage de la carte faire Pour toujours faire si …" at bounding box center [617, 332] width 741 height 436
click at [710, 490] on icon at bounding box center [706, 482] width 20 height 16
type input "0"
type input "0.1"
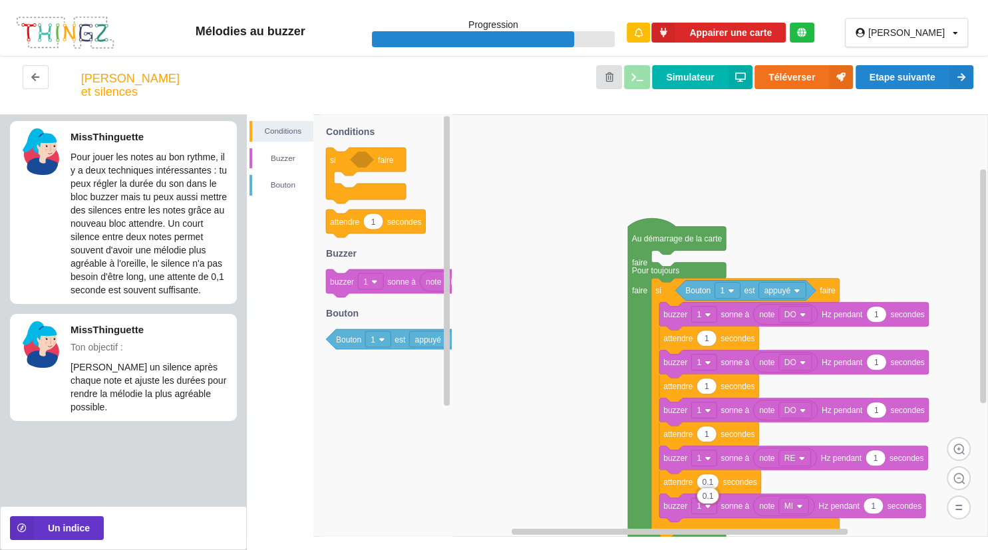
click at [706, 439] on text "1" at bounding box center [706, 434] width 5 height 9
click at [706, 452] on input "1" at bounding box center [706, 447] width 19 height 15
type input "0.1"
click at [706, 391] on text "1" at bounding box center [706, 386] width 5 height 9
click at [706, 405] on input "1" at bounding box center [706, 399] width 19 height 15
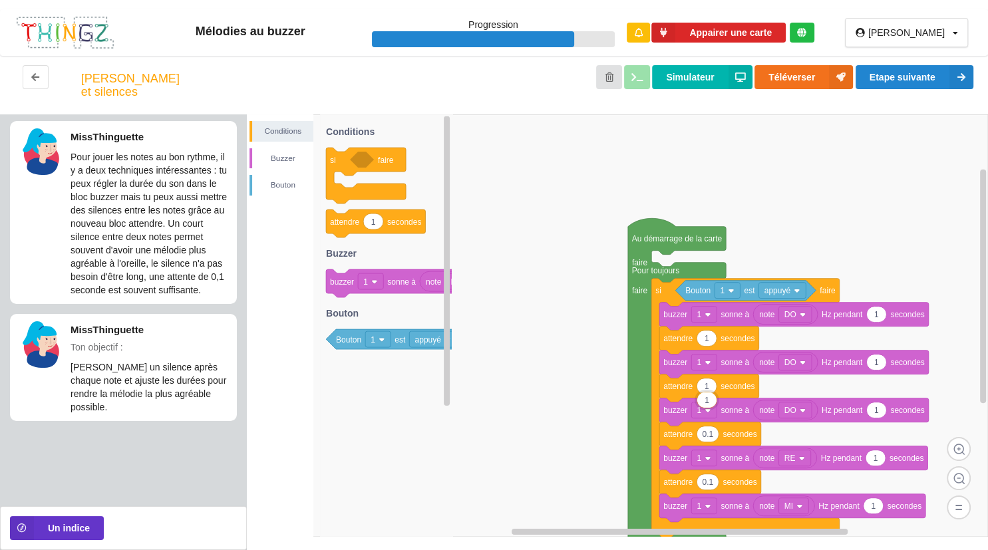
click at [701, 398] on input "1" at bounding box center [706, 399] width 19 height 15
type input "0.1"
click at [709, 347] on icon at bounding box center [706, 339] width 20 height 16
click at [707, 353] on input "1" at bounding box center [706, 351] width 19 height 15
type input "0.1"
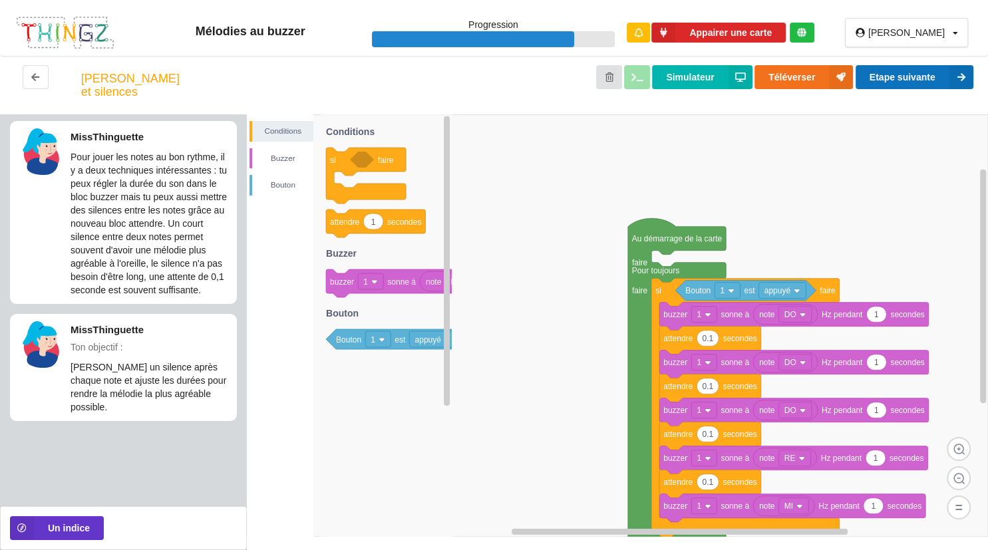
click at [754, 80] on button "Etape suivante" at bounding box center [914, 77] width 118 height 24
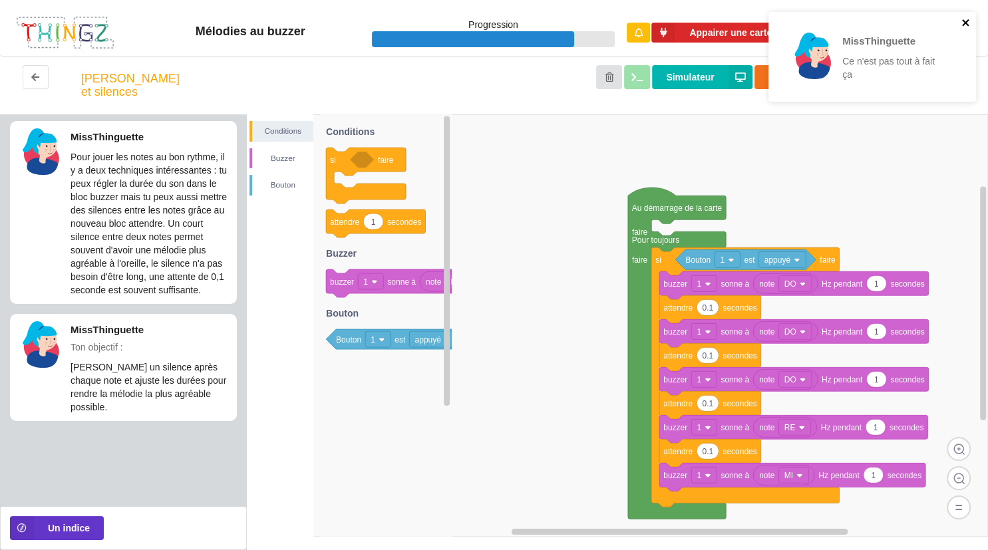
click at [754, 23] on icon "close" at bounding box center [965, 22] width 9 height 11
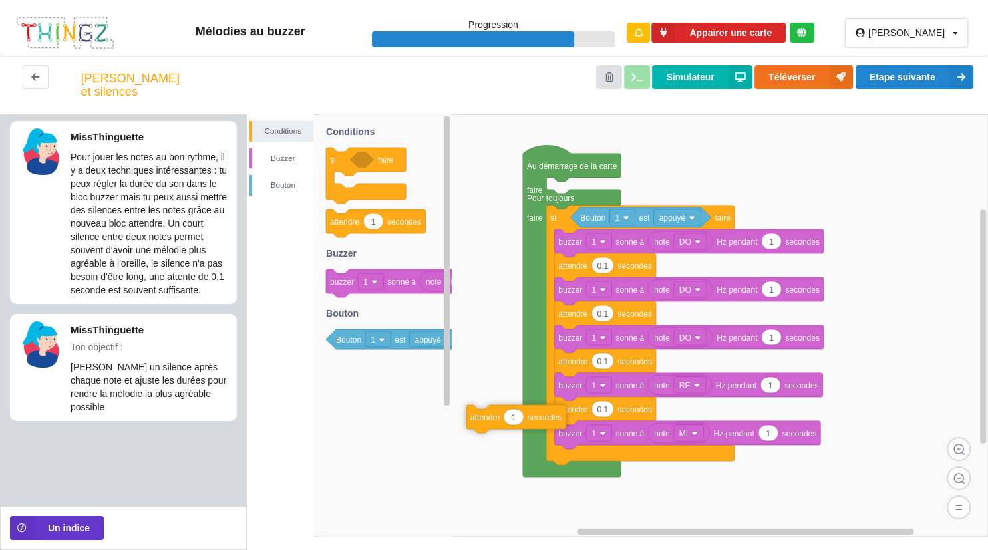
drag, startPoint x: 343, startPoint y: 237, endPoint x: 587, endPoint y: 438, distance: 316.2
click at [587, 438] on div "Conditions [PERSON_NAME] Au démarrage de la carte faire Pour toujours faire si …" at bounding box center [617, 332] width 741 height 436
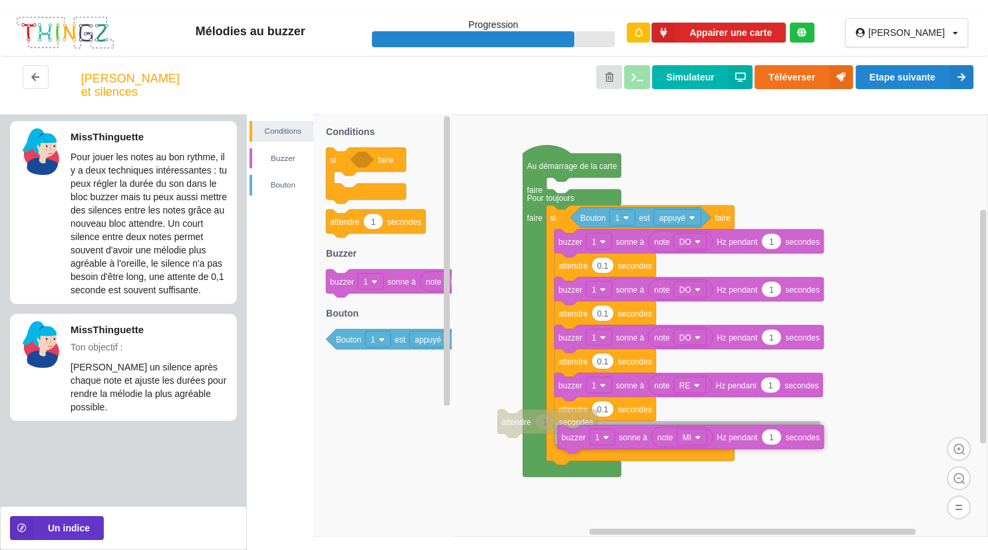
click at [601, 440] on rect at bounding box center [601, 437] width 25 height 16
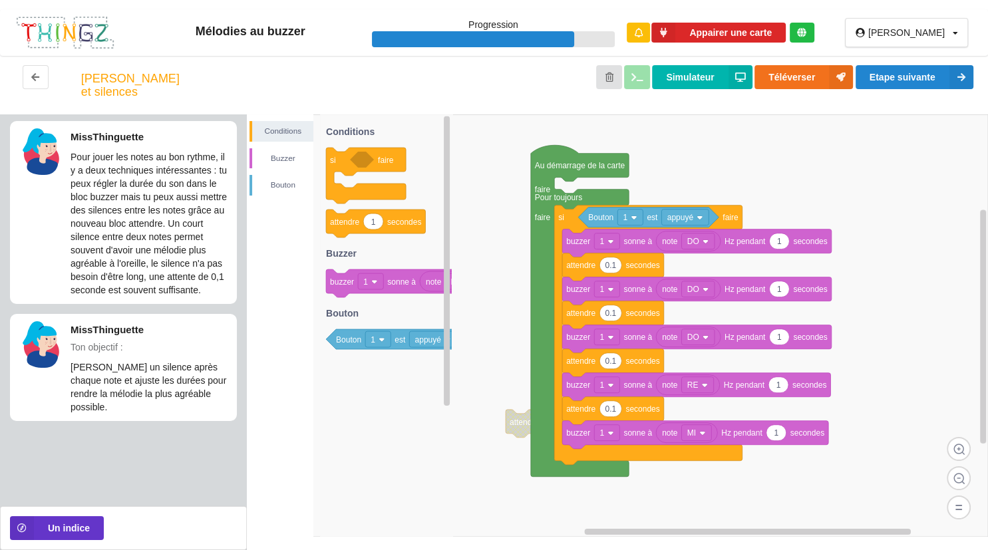
drag, startPoint x: 497, startPoint y: 445, endPoint x: 513, endPoint y: 444, distance: 16.6
click at [513, 444] on div "Conditions [PERSON_NAME] si faire 1 attendre secondes note DO 1 buzzer 1 sonne …" at bounding box center [617, 332] width 741 height 436
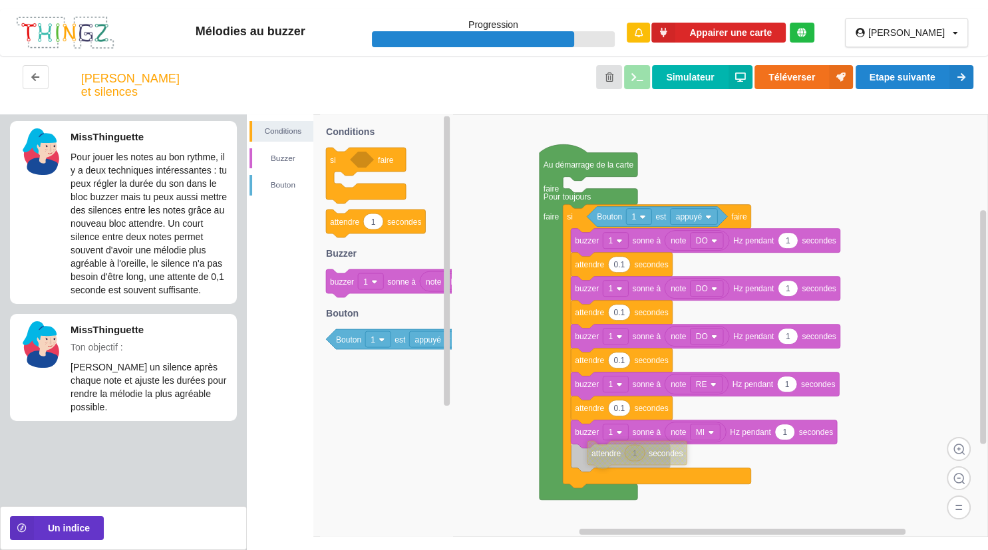
drag, startPoint x: 519, startPoint y: 442, endPoint x: 592, endPoint y: 478, distance: 81.5
click at [592, 469] on icon at bounding box center [636, 455] width 99 height 28
click at [619, 462] on text "1" at bounding box center [618, 456] width 5 height 9
type input "0.1"
click at [754, 60] on div "Rythme et silences Simulateur Téléverser Etape suivante" at bounding box center [494, 85] width 988 height 59
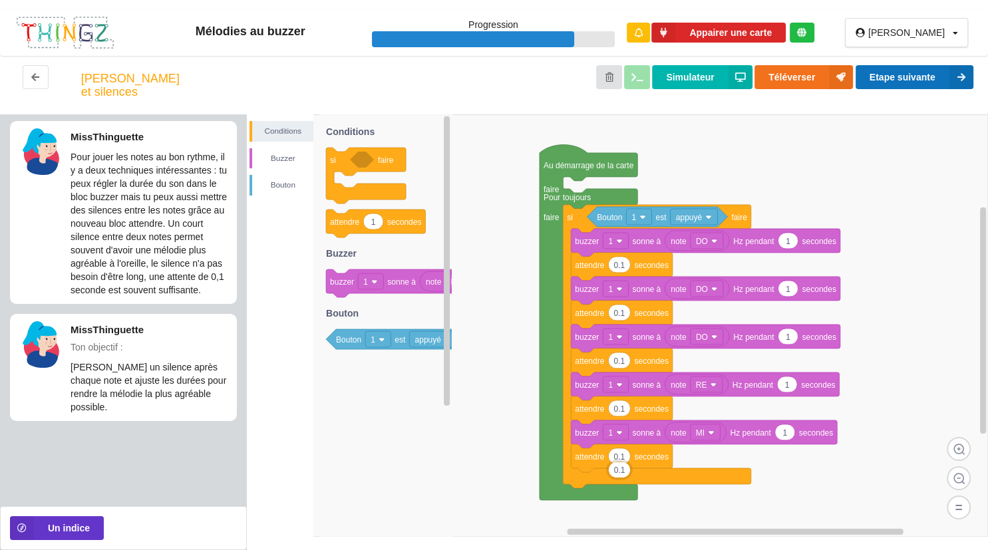
click at [754, 69] on button "Etape suivante" at bounding box center [914, 77] width 118 height 24
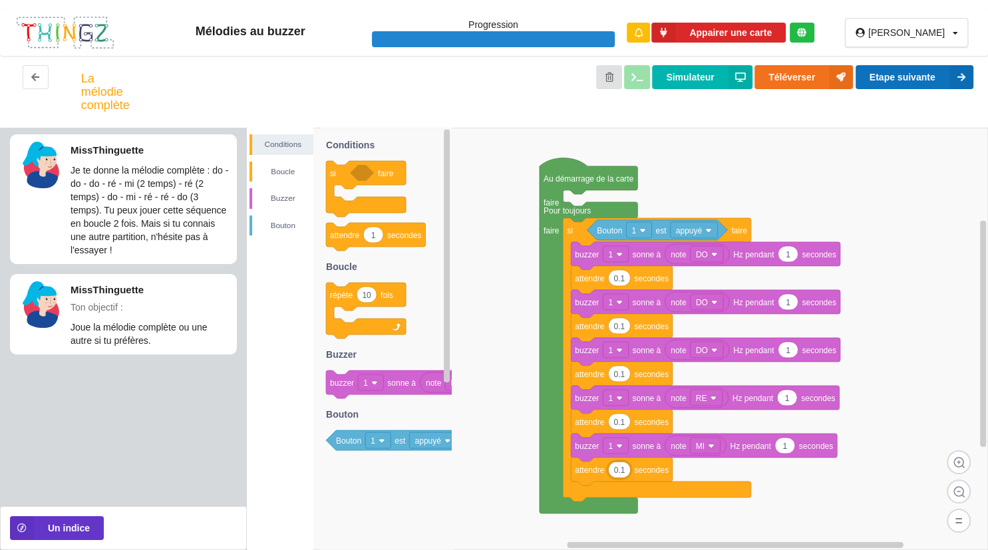
click at [754, 81] on button "Etape suivante" at bounding box center [914, 77] width 118 height 24
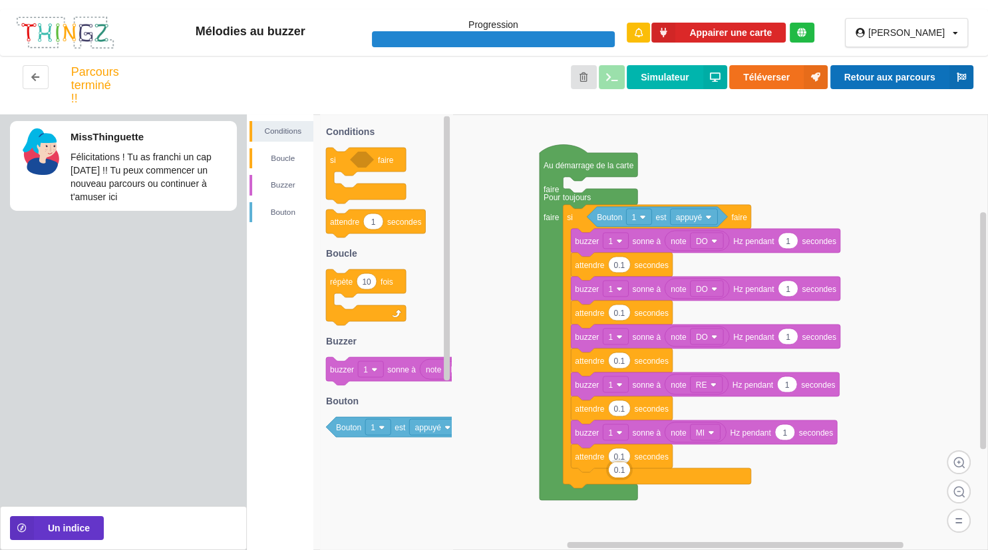
click at [754, 83] on button "Retour aux parcours" at bounding box center [901, 77] width 143 height 24
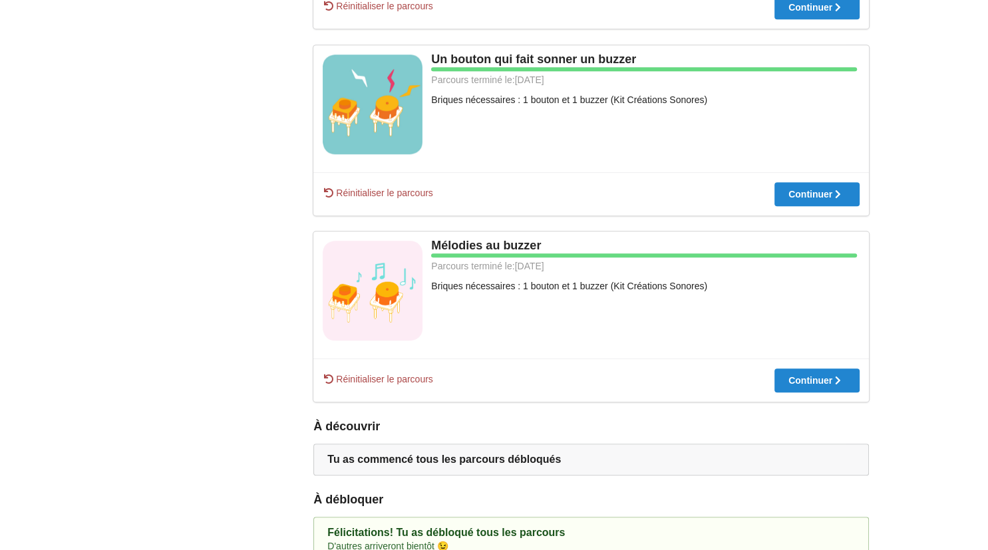
scroll to position [725, 0]
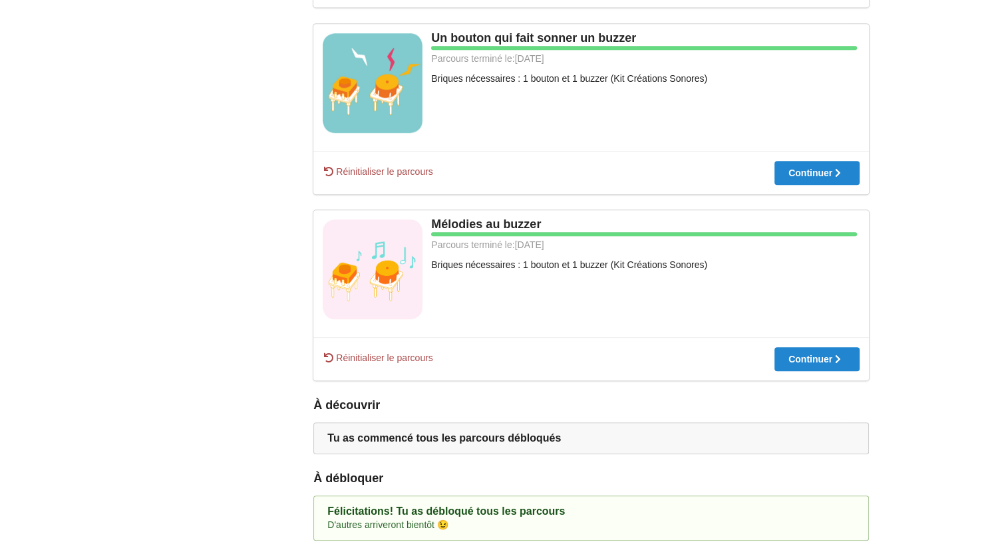
click at [522, 513] on div "Félicitations! Tu as débloqué tous les parcours" at bounding box center [590, 511] width 527 height 13
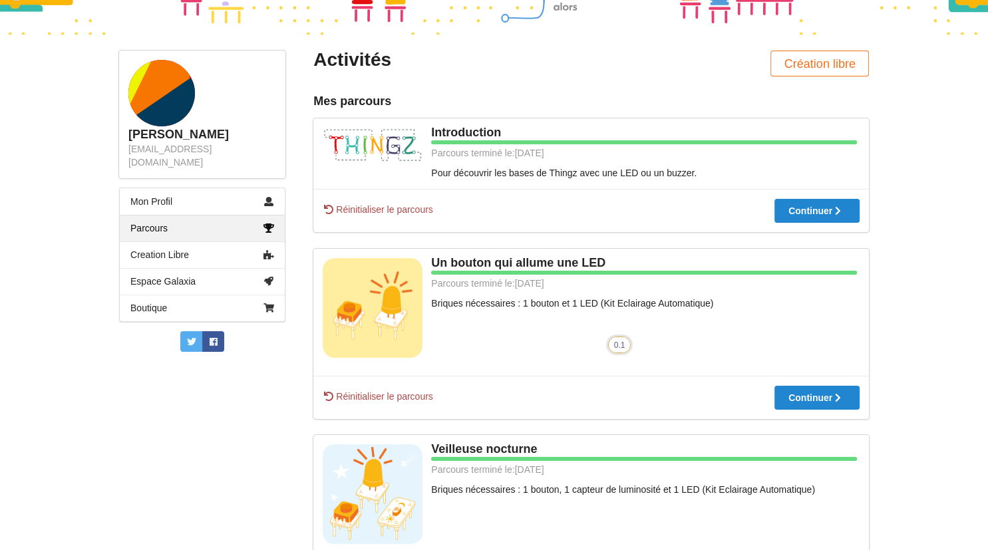
scroll to position [0, 0]
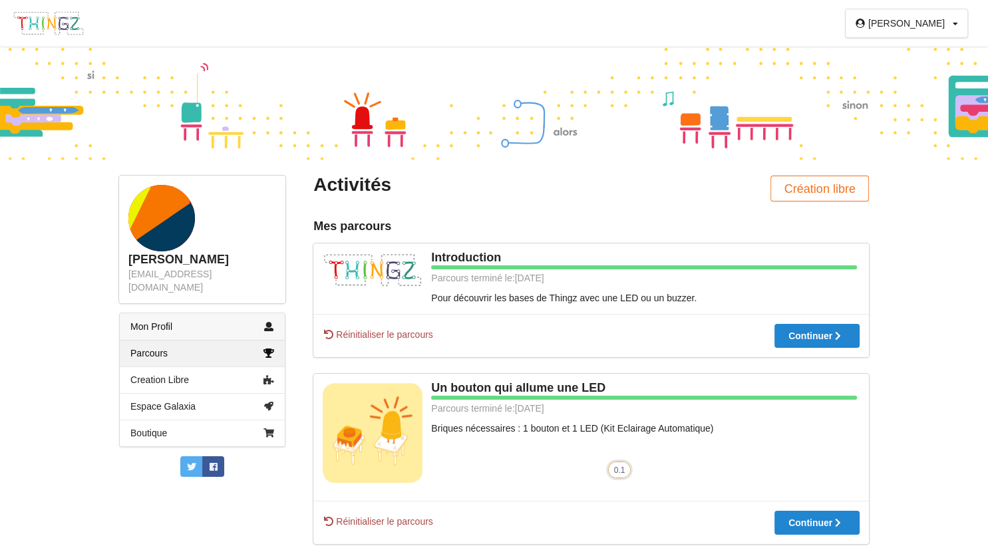
click at [251, 323] on link "Mon Profil" at bounding box center [202, 326] width 165 height 27
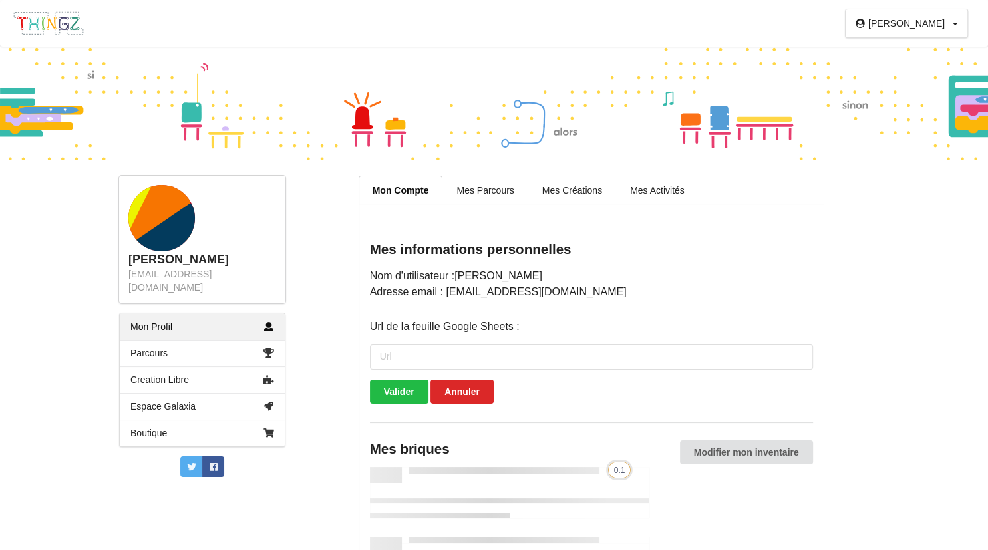
click at [251, 323] on link "Mon Profil" at bounding box center [202, 326] width 165 height 27
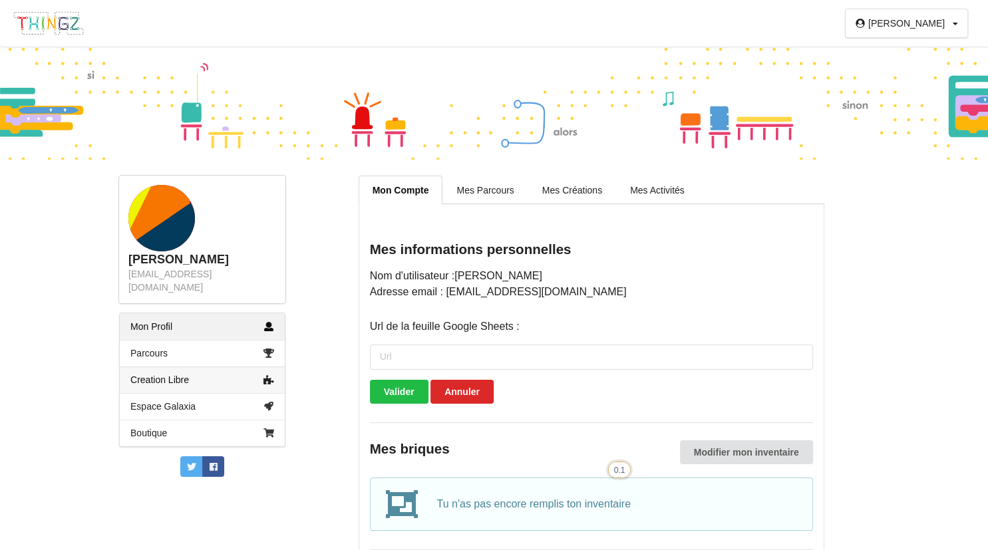
click at [251, 373] on link "Creation Libre" at bounding box center [202, 379] width 165 height 27
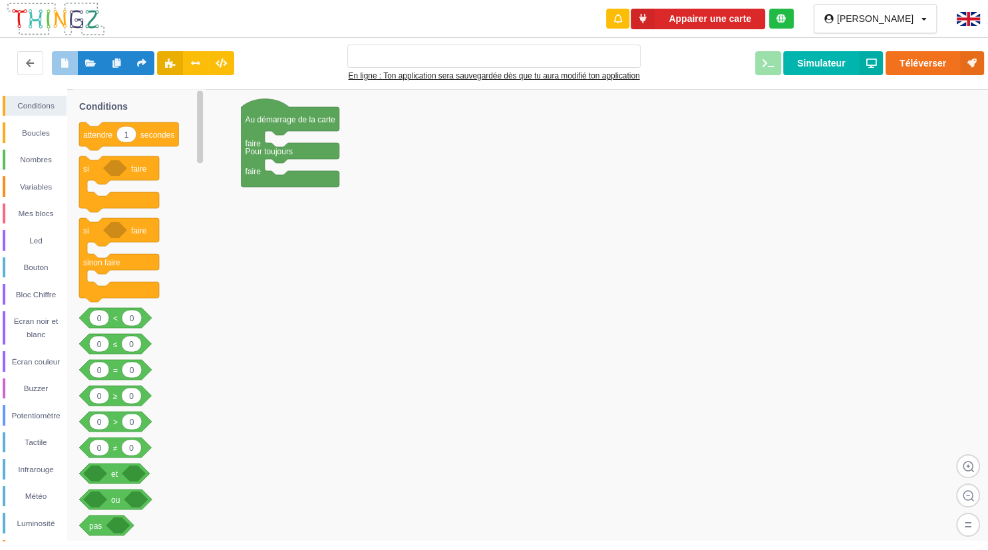
type input "Ma super application n°1"
click at [31, 55] on button at bounding box center [30, 63] width 26 height 24
